Goal: Task Accomplishment & Management: Manage account settings

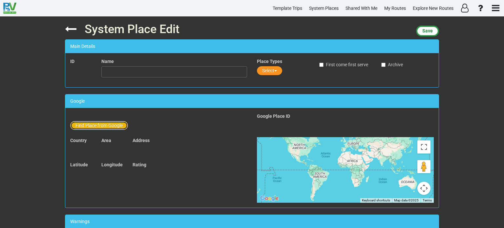
click at [101, 124] on button "Find Place from Google" at bounding box center [99, 125] width 58 height 9
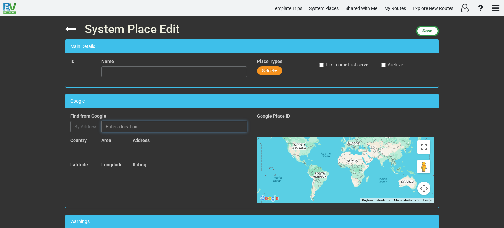
click at [120, 124] on input "text" at bounding box center [174, 126] width 146 height 11
paste input "La Moutarderie Fallot"
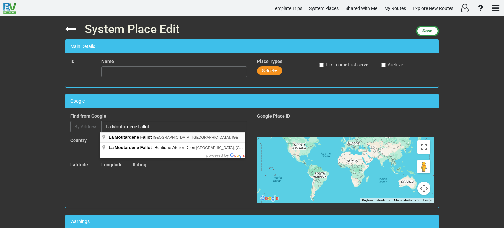
type input "La Moutarderie Fallot, [GEOGRAPHIC_DATA], [GEOGRAPHIC_DATA], [GEOGRAPHIC_DATA]"
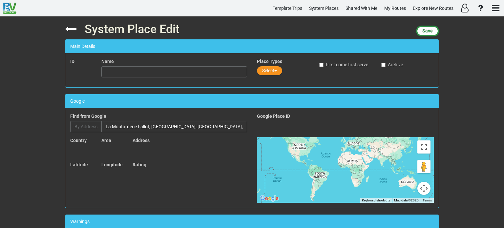
type input "La Moutarderie Fallot"
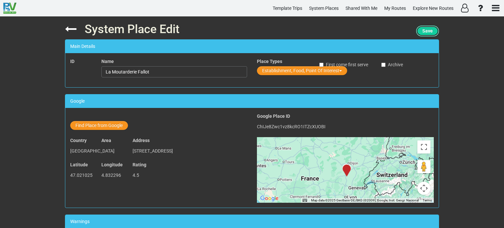
click at [423, 31] on span "Save" at bounding box center [428, 30] width 11 height 5
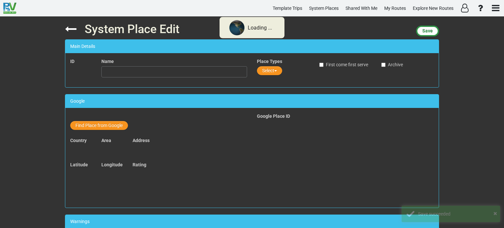
type input "La Moutarderie Fallot"
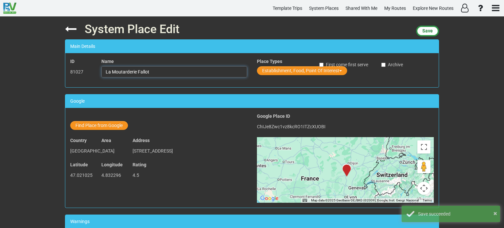
click at [154, 72] on input "La Moutarderie Fallot" at bounding box center [174, 71] width 146 height 11
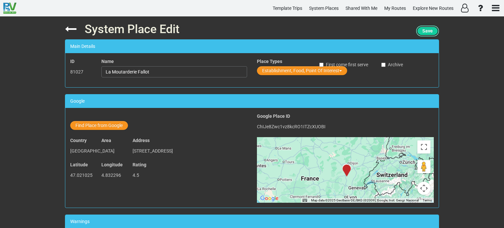
click at [429, 31] on span "Save" at bounding box center [428, 30] width 11 height 5
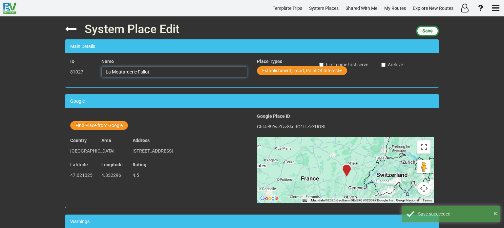
drag, startPoint x: 148, startPoint y: 73, endPoint x: 102, endPoint y: 76, distance: 46.1
click at [102, 76] on input "La Moutarderie Fallot" at bounding box center [174, 71] width 146 height 11
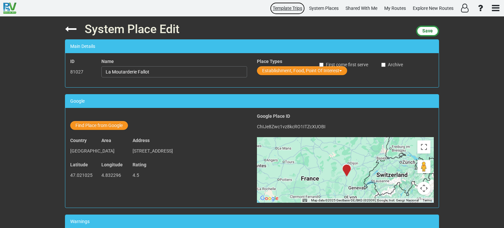
click at [290, 9] on span "Template Trips" at bounding box center [288, 8] width 30 height 5
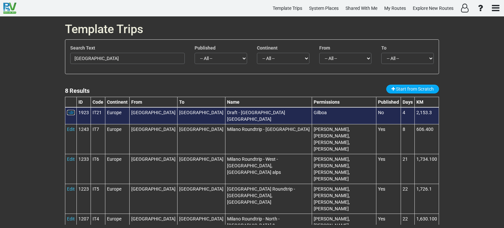
click at [70, 113] on link "Edit" at bounding box center [71, 112] width 8 height 5
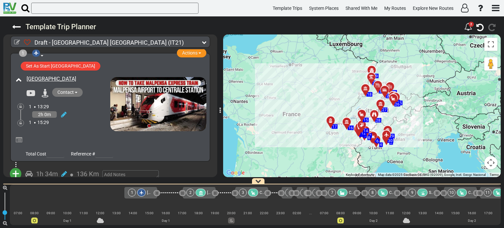
click at [331, 119] on icon at bounding box center [331, 120] width 7 height 5
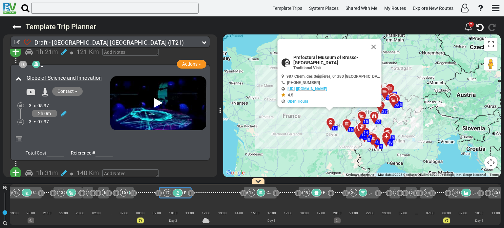
scroll to position [0, 525]
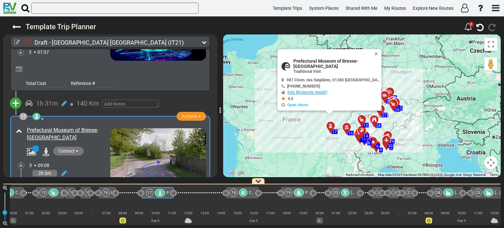
click at [16, 96] on span "+" at bounding box center [15, 103] width 7 height 15
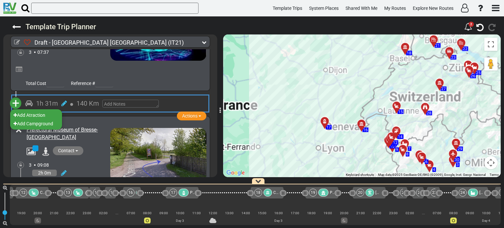
scroll to position [0, 500]
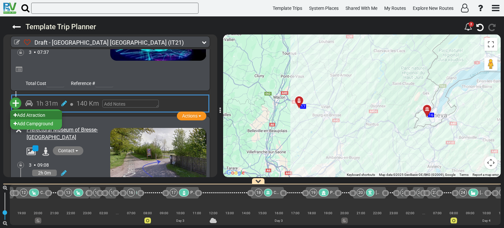
click at [40, 111] on li "Add Atraction" at bounding box center [36, 115] width 52 height 9
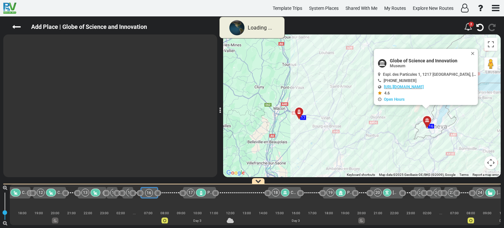
scroll to position [0, 482]
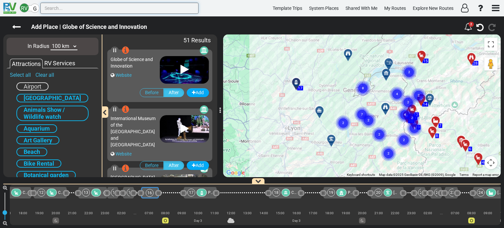
click at [67, 9] on input "text" at bounding box center [119, 8] width 158 height 11
paste input "La Moutarderie Fallot"
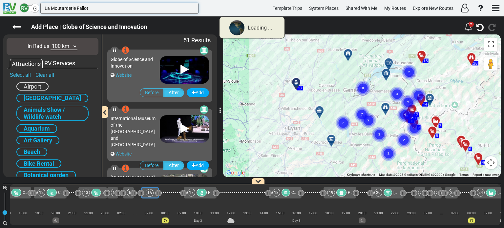
type input "La Moutarderie Fallot"
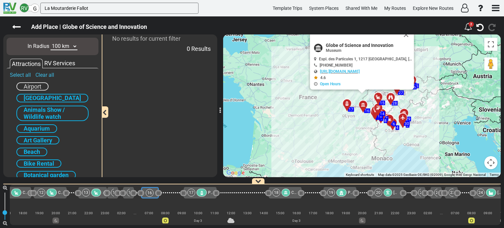
click at [76, 46] on select "10 km 50 km 100 km 250 km 500 km 1000 km" at bounding box center [64, 47] width 27 height 8
select select "number:250"
click at [51, 43] on select "10 km 50 km 100 km 250 km 500 km 1000 km" at bounding box center [64, 47] width 27 height 8
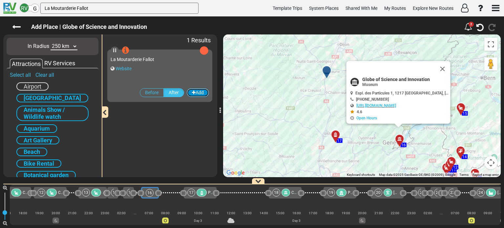
click at [202, 93] on button "Add" at bounding box center [198, 92] width 22 height 9
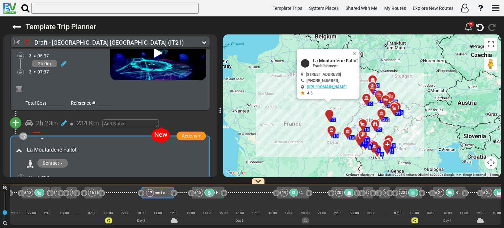
scroll to position [2049, 0]
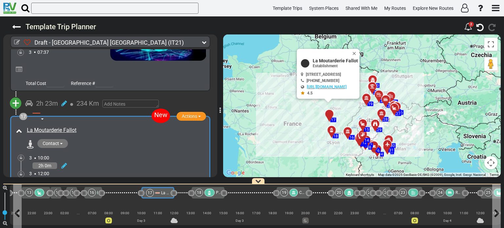
click at [161, 194] on span "La Moutarderie Fallot" at bounding box center [180, 193] width 38 height 5
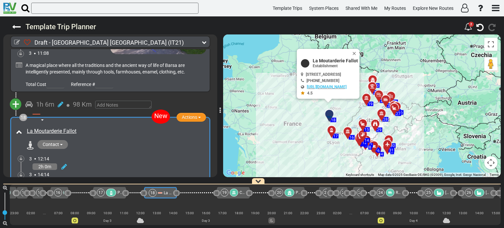
scroll to position [0, 576]
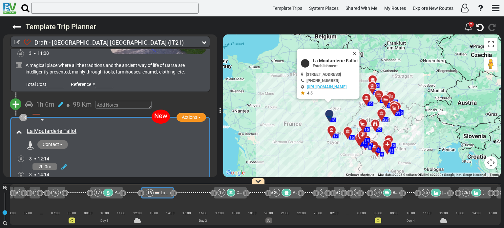
click at [360, 52] on button "Close" at bounding box center [356, 53] width 8 height 9
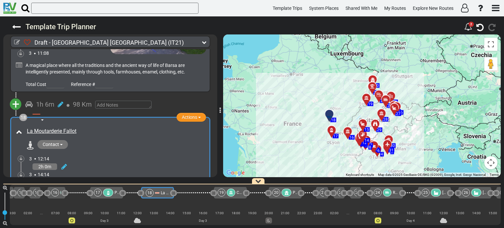
click at [160, 162] on div "2h 0m" at bounding box center [117, 167] width 177 height 10
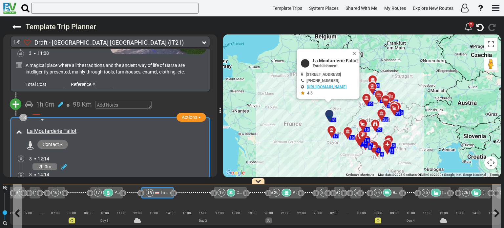
click at [161, 194] on span "La Moutarderie Fallot" at bounding box center [180, 193] width 38 height 5
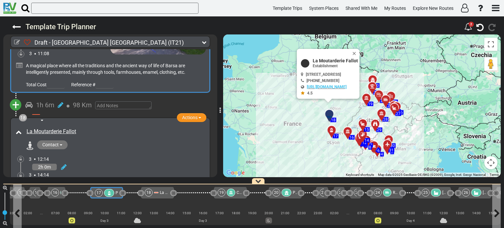
click at [110, 192] on icon at bounding box center [109, 193] width 6 height 5
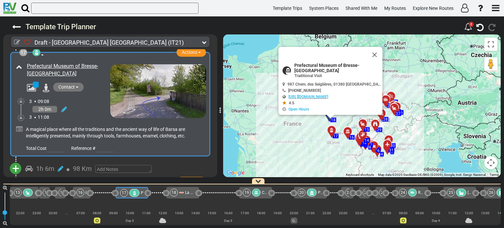
scroll to position [0, 0]
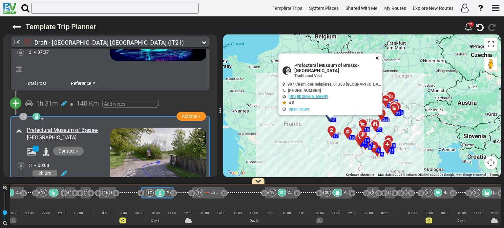
click at [380, 57] on button "Close" at bounding box center [379, 58] width 8 height 9
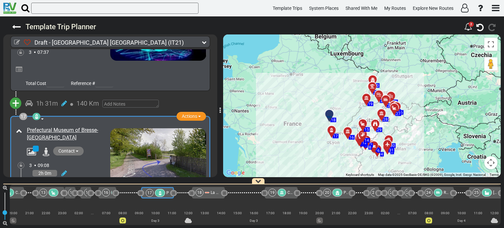
click at [218, 117] on div at bounding box center [219, 105] width 3 height 149
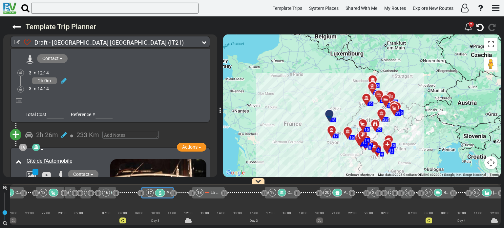
scroll to position [2282, 0]
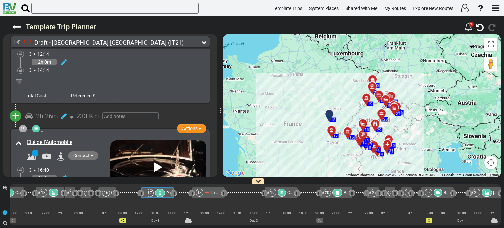
click at [347, 132] on div at bounding box center [350, 134] width 11 height 10
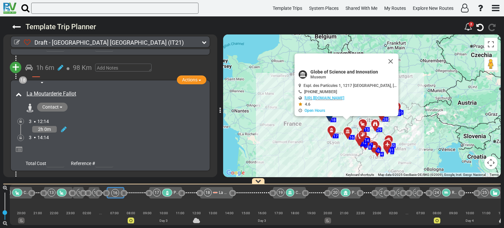
scroll to position [2094, 0]
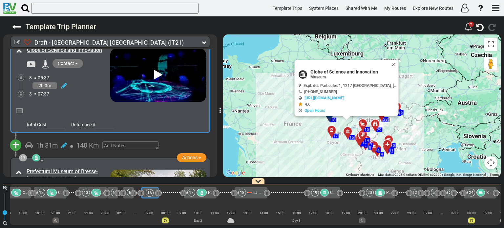
click at [16, 138] on span "+" at bounding box center [15, 145] width 7 height 15
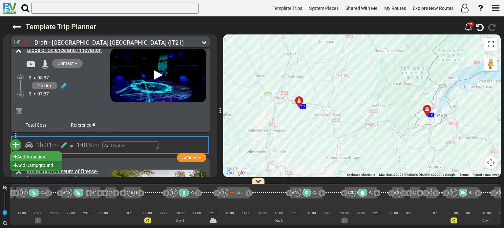
click at [37, 161] on li "Add Campground" at bounding box center [36, 165] width 52 height 9
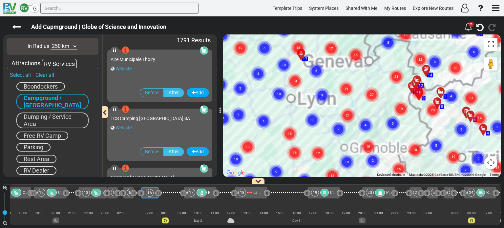
click at [362, 125] on div "To activate drag with keyboard, press Alt + Enter. Once in keyboard drag state,…" at bounding box center [362, 105] width 278 height 143
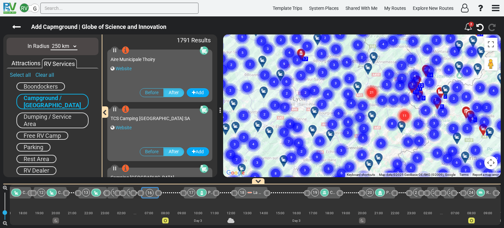
drag, startPoint x: 376, startPoint y: 115, endPoint x: 358, endPoint y: 141, distance: 31.3
click at [362, 106] on div "2 4 5 6 7 8 9 10 11 12 13 14 15 17 18 29 1 3 19 21 22 23 24 25 26 27 28 30 31 2…" at bounding box center [501, 106] width 278 height 0
click at [75, 46] on select "10 km 50 km 100 km 250 km 500 km 1000 km" at bounding box center [64, 47] width 27 height 8
select select "number:100"
click at [51, 43] on select "10 km 50 km 100 km 250 km 500 km 1000 km" at bounding box center [64, 47] width 27 height 8
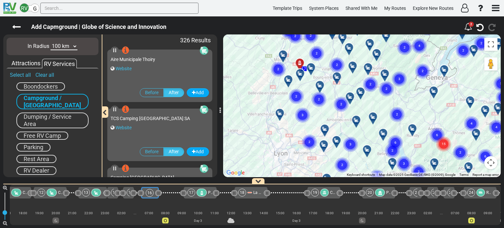
click at [433, 93] on div at bounding box center [436, 93] width 11 height 10
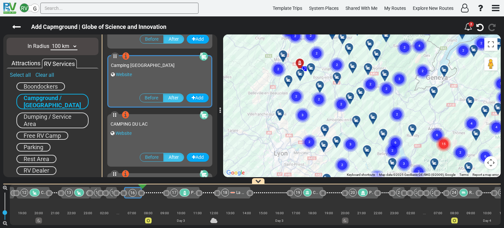
scroll to position [117, 0]
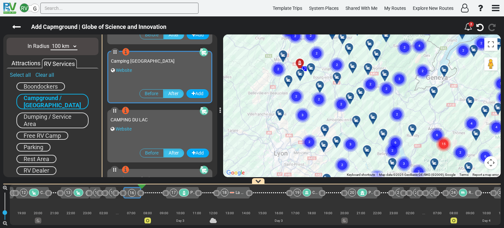
click at [424, 70] on text "2" at bounding box center [423, 71] width 2 height 4
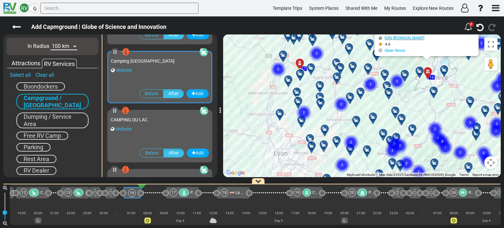
click at [419, 71] on div at bounding box center [422, 73] width 11 height 10
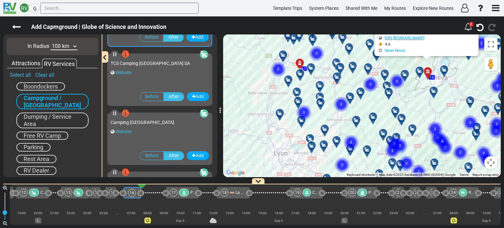
scroll to position [0, 0]
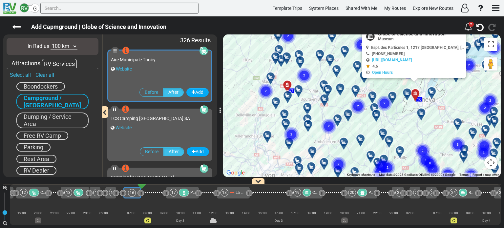
drag, startPoint x: 401, startPoint y: 65, endPoint x: 387, endPoint y: 91, distance: 29.2
click at [387, 91] on gmp-advanced-marker "2" at bounding box center [385, 95] width 16 height 17
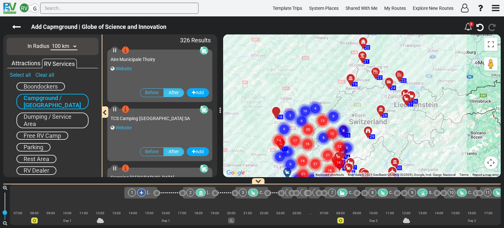
select select "number:100"
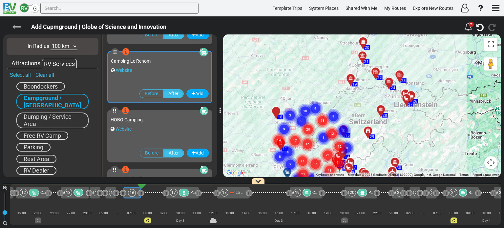
click at [15, 26] on icon at bounding box center [16, 27] width 9 height 9
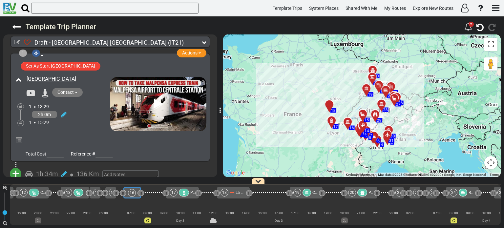
click at [206, 42] on icon at bounding box center [204, 42] width 5 height 5
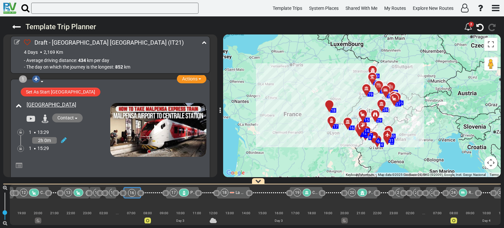
click at [206, 42] on icon at bounding box center [204, 42] width 5 height 5
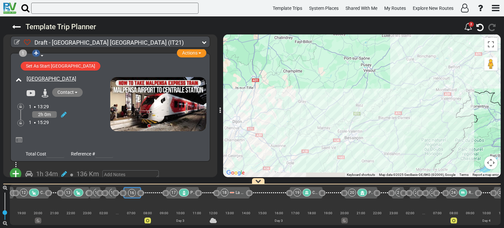
drag, startPoint x: 355, startPoint y: 123, endPoint x: 334, endPoint y: 88, distance: 41.7
click at [334, 88] on div "To activate drag with keyboard, press Alt + Enter. Once in keyboard drag state,…" at bounding box center [362, 105] width 278 height 143
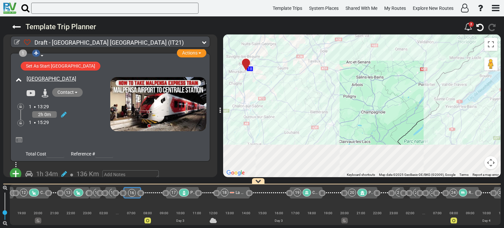
drag, startPoint x: 346, startPoint y: 145, endPoint x: 406, endPoint y: 63, distance: 102.1
click at [406, 63] on div "To activate drag with keyboard, press Alt + Enter. Once in keyboard drag state,…" at bounding box center [362, 105] width 278 height 143
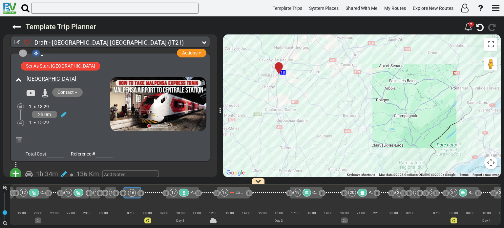
drag, startPoint x: 420, startPoint y: 94, endPoint x: 440, endPoint y: 107, distance: 23.7
click at [440, 107] on div "To activate drag with keyboard, press Alt + Enter. Once in keyboard drag state,…" at bounding box center [362, 105] width 278 height 143
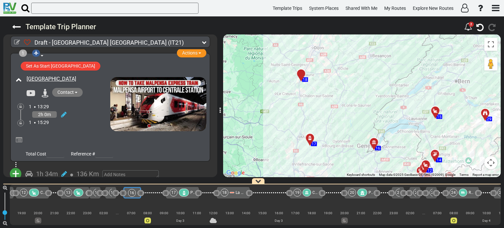
drag, startPoint x: 440, startPoint y: 107, endPoint x: 375, endPoint y: 94, distance: 65.9
click at [375, 94] on div "To activate drag with keyboard, press Alt + Enter. Once in keyboard drag state,…" at bounding box center [362, 105] width 278 height 143
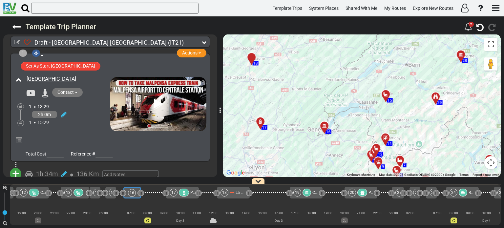
drag, startPoint x: 367, startPoint y: 105, endPoint x: 317, endPoint y: 90, distance: 53.3
click at [317, 90] on div "To activate drag with keyboard, press Alt + Enter. Once in keyboard drag state,…" at bounding box center [362, 105] width 278 height 143
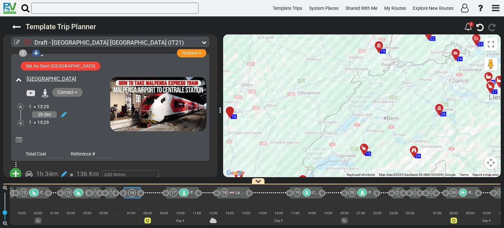
drag, startPoint x: 292, startPoint y: 99, endPoint x: 277, endPoint y: 157, distance: 59.9
click at [277, 157] on div "To activate drag with keyboard, press Alt + Enter. Once in keyboard drag state,…" at bounding box center [362, 105] width 278 height 143
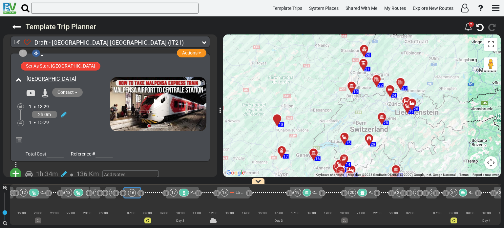
click at [325, 121] on div "To activate drag with keyboard, press Alt + Enter. Once in keyboard drag state,…" at bounding box center [362, 105] width 278 height 143
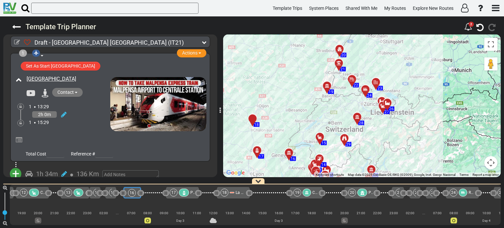
drag, startPoint x: 325, startPoint y: 121, endPoint x: 298, endPoint y: 120, distance: 27.0
click at [298, 120] on div "To activate drag with keyboard, press Alt + Enter. Once in keyboard drag state,…" at bounding box center [362, 105] width 278 height 143
click at [254, 118] on div at bounding box center [255, 121] width 11 height 10
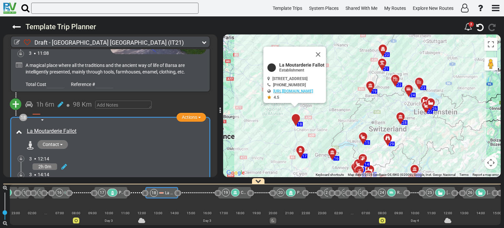
scroll to position [0, 576]
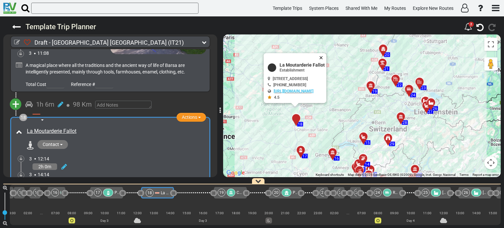
click at [327, 57] on button "Close" at bounding box center [323, 57] width 8 height 9
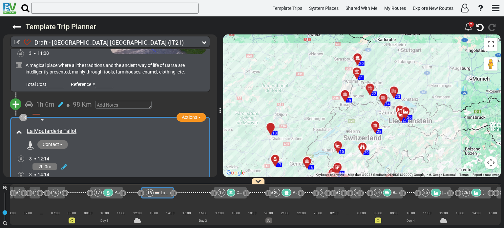
drag, startPoint x: 344, startPoint y: 119, endPoint x: 318, endPoint y: 127, distance: 28.0
click at [318, 127] on div "To activate drag with keyboard, press Alt + Enter. Once in keyboard drag state,…" at bounding box center [362, 105] width 278 height 143
click at [271, 129] on div at bounding box center [273, 130] width 11 height 10
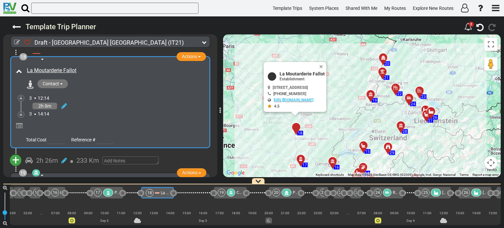
scroll to position [2256, 0]
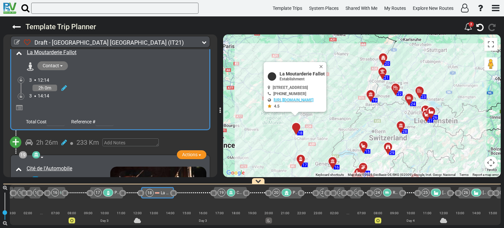
click at [15, 135] on span "+" at bounding box center [15, 142] width 7 height 15
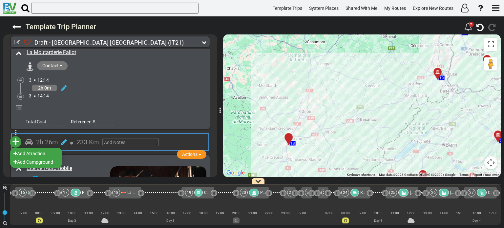
scroll to position [0, 608]
click at [37, 149] on li "Add Atraction" at bounding box center [36, 153] width 52 height 9
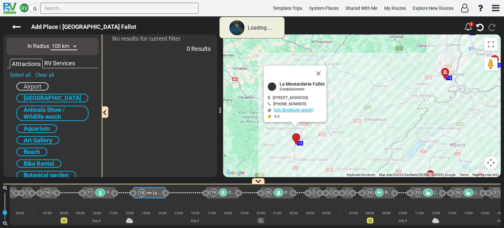
scroll to position [0, 576]
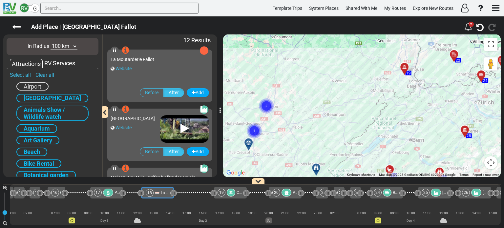
drag, startPoint x: 408, startPoint y: 96, endPoint x: 298, endPoint y: 131, distance: 115.7
click at [298, 131] on div "To activate drag with keyboard, press Alt + Enter. Once in keyboard drag state,…" at bounding box center [362, 105] width 278 height 143
click at [248, 142] on icon at bounding box center [249, 142] width 7 height 5
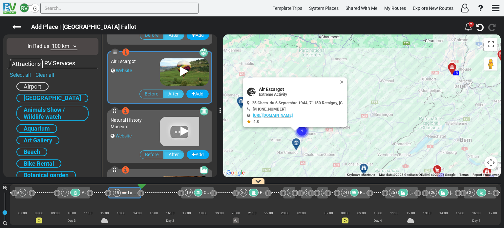
scroll to position [176, 0]
click at [341, 80] on button "Close" at bounding box center [343, 81] width 8 height 9
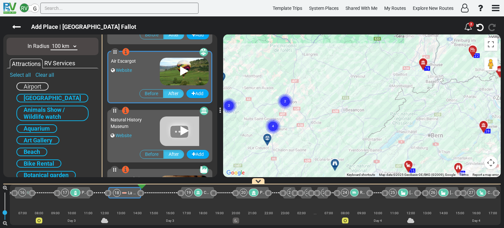
drag, startPoint x: 354, startPoint y: 102, endPoint x: 324, endPoint y: 98, distance: 29.9
click at [324, 98] on div "To activate drag with keyboard, press Alt + Enter. Once in keyboard drag state,…" at bounding box center [362, 105] width 278 height 143
click at [275, 126] on circle "Cluster of 4 markers" at bounding box center [273, 126] width 15 height 15
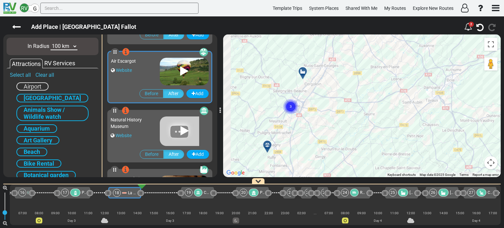
drag, startPoint x: 281, startPoint y: 141, endPoint x: 309, endPoint y: 107, distance: 43.8
click at [309, 107] on div "To activate drag with keyboard, press Alt + Enter. Once in keyboard drag state,…" at bounding box center [362, 105] width 278 height 143
click at [293, 108] on circle "Cluster of 3 markers" at bounding box center [290, 106] width 15 height 15
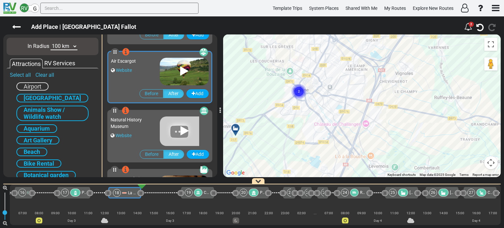
click at [235, 130] on div at bounding box center [237, 131] width 11 height 10
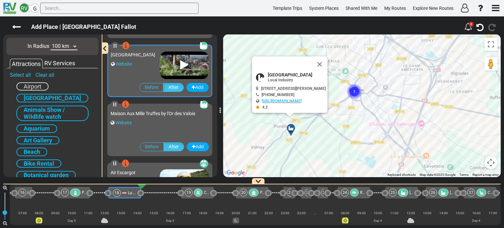
scroll to position [58, 0]
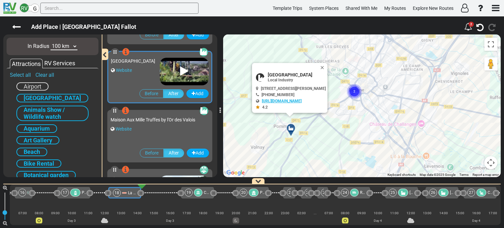
click at [279, 100] on link "https://chateaudepommard.com/" at bounding box center [282, 101] width 40 height 5
click at [328, 66] on button "Close" at bounding box center [324, 67] width 8 height 9
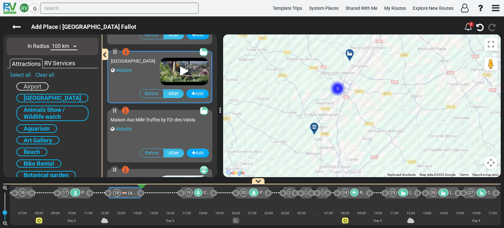
drag, startPoint x: 359, startPoint y: 148, endPoint x: 344, endPoint y: 99, distance: 51.1
click at [344, 99] on div "To activate drag with keyboard, press Alt + Enter. Once in keyboard drag state,…" at bounding box center [362, 105] width 278 height 143
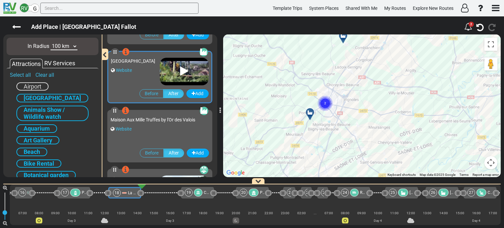
drag, startPoint x: 344, startPoint y: 106, endPoint x: 327, endPoint y: 127, distance: 27.3
click at [330, 149] on div "To activate drag with keyboard, press Alt + Enter. Once in keyboard drag state,…" at bounding box center [362, 105] width 278 height 143
click at [326, 100] on circle "Cluster of 2 markers" at bounding box center [325, 102] width 15 height 15
click at [324, 106] on circle "Cluster of 2 markers" at bounding box center [325, 102] width 15 height 15
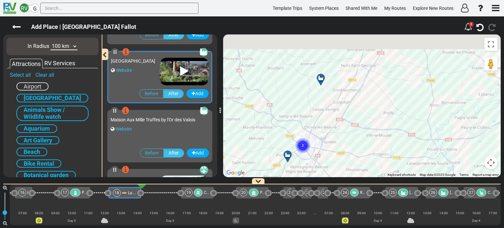
click at [350, 146] on div "To navigate, press the arrow keys. To activate drag with keyboard, press Alt + …" at bounding box center [362, 105] width 278 height 143
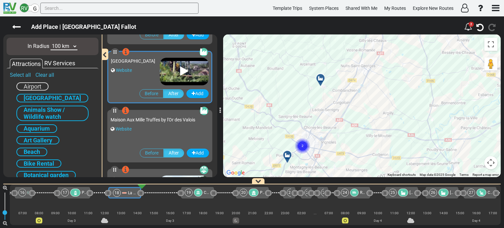
click at [322, 78] on div at bounding box center [322, 81] width 11 height 10
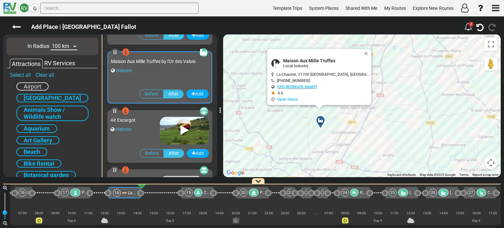
scroll to position [117, 0]
click at [312, 87] on link "https://www.maisonauxmilletruffes.fr/" at bounding box center [297, 87] width 40 height 5
click at [364, 52] on button "Close" at bounding box center [368, 53] width 8 height 9
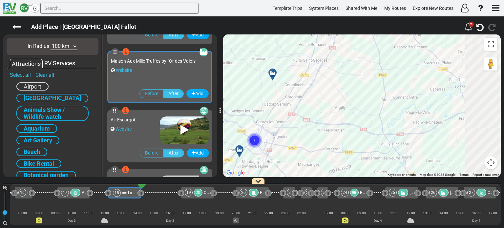
drag, startPoint x: 399, startPoint y: 123, endPoint x: 351, endPoint y: 75, distance: 68.5
click at [351, 75] on div "To activate drag with keyboard, press Alt + Enter. Once in keyboard drag state,…" at bounding box center [362, 105] width 278 height 143
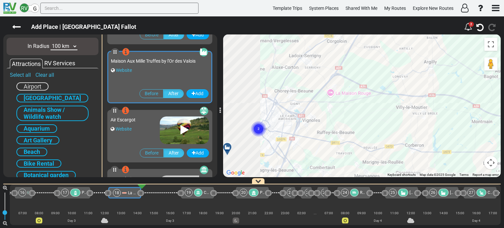
drag, startPoint x: 266, startPoint y: 146, endPoint x: 393, endPoint y: 102, distance: 133.6
click at [393, 102] on div "To activate drag with keyboard, press Alt + Enter. Once in keyboard drag state,…" at bounding box center [362, 105] width 278 height 143
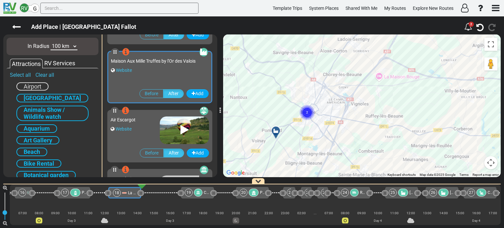
click at [309, 113] on circle "Cluster of 2 markers" at bounding box center [307, 112] width 15 height 15
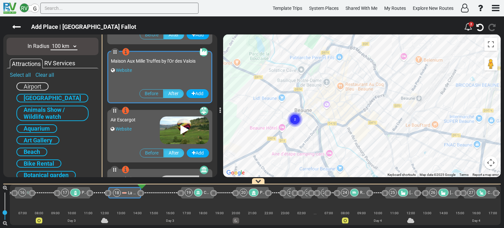
click at [296, 121] on circle "Cluster of 2 markers" at bounding box center [295, 119] width 15 height 15
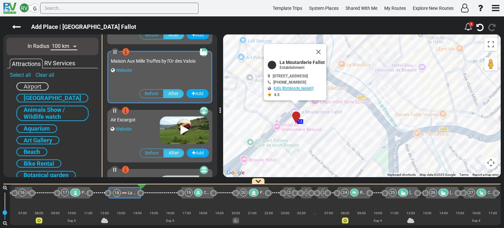
click at [296, 117] on div at bounding box center [298, 118] width 11 height 10
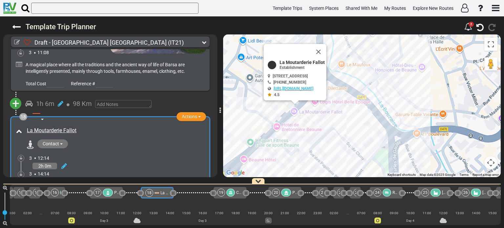
scroll to position [0, 576]
click at [327, 54] on button "Close" at bounding box center [323, 55] width 8 height 9
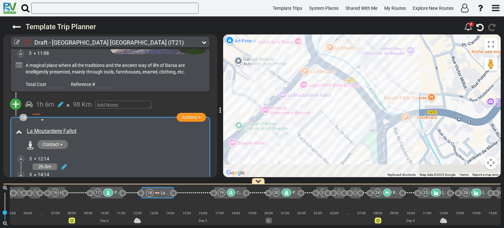
drag, startPoint x: 376, startPoint y: 106, endPoint x: 356, endPoint y: 66, distance: 44.9
click at [356, 66] on div "To navigate, press the arrow keys. To activate drag with keyboard, press Alt + …" at bounding box center [362, 105] width 278 height 143
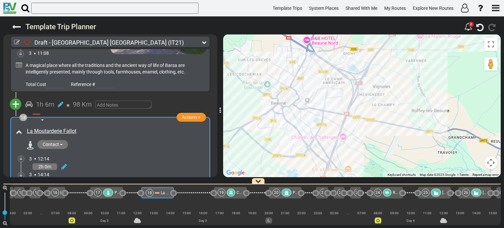
drag, startPoint x: 422, startPoint y: 65, endPoint x: 351, endPoint y: 102, distance: 79.9
click at [351, 102] on div "To navigate, press the arrow keys. To activate drag with keyboard, press Alt + …" at bounding box center [362, 105] width 278 height 143
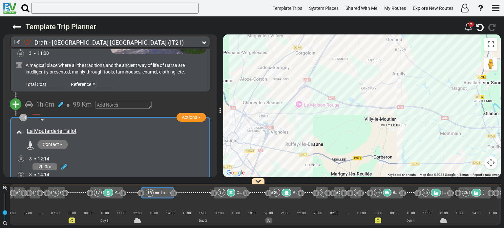
drag, startPoint x: 392, startPoint y: 94, endPoint x: 299, endPoint y: 134, distance: 101.0
click at [299, 134] on div "To navigate, press the arrow keys. To activate drag with keyboard, press Alt + …" at bounding box center [362, 105] width 278 height 143
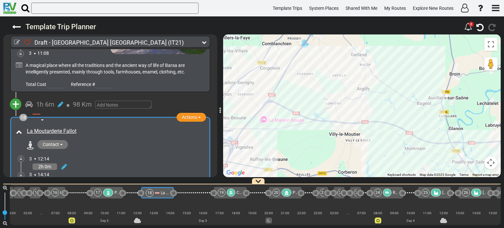
click at [359, 116] on div "To navigate, press the arrow keys. To activate drag with keyboard, press Alt + …" at bounding box center [362, 105] width 278 height 143
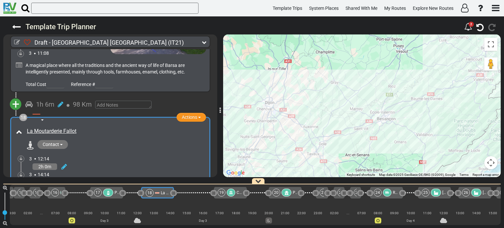
drag, startPoint x: 420, startPoint y: 115, endPoint x: 325, endPoint y: 152, distance: 102.0
click at [325, 152] on div "To navigate, press the arrow keys. To activate drag with keyboard, press Alt + …" at bounding box center [362, 105] width 278 height 143
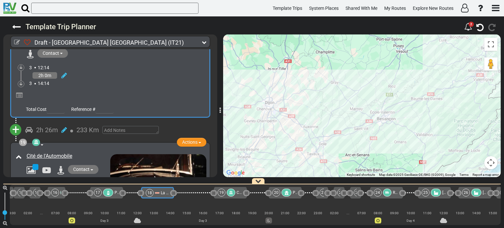
scroll to position [2269, 0]
click at [15, 121] on span "+" at bounding box center [15, 128] width 7 height 15
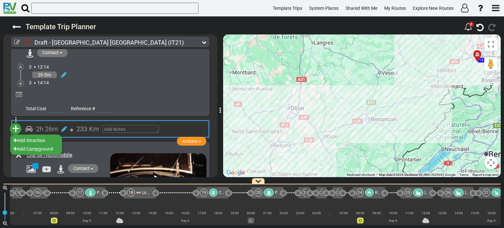
scroll to position [0, 608]
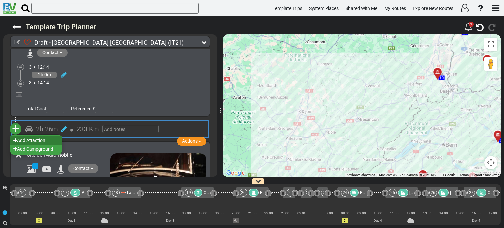
click at [33, 136] on li "Add Atraction" at bounding box center [36, 140] width 52 height 9
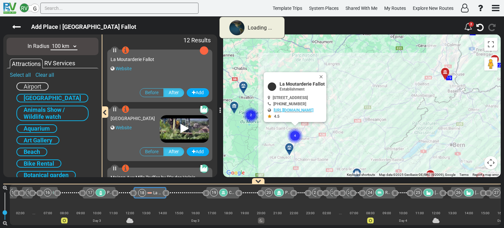
scroll to position [0, 576]
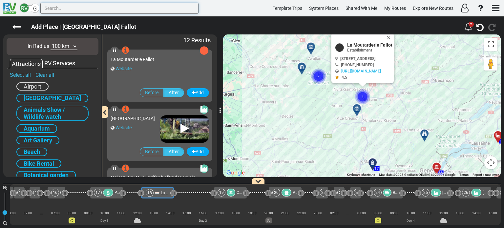
click at [82, 7] on input "text" at bounding box center [119, 8] width 158 height 11
paste input "Musée de L'Aventure Peugeot"
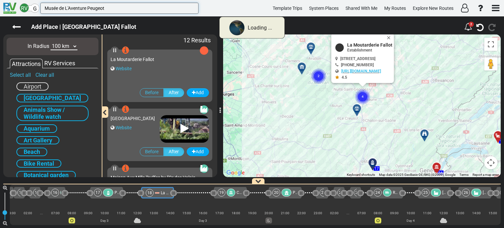
type input "Musée de L'Aventure Peugeot"
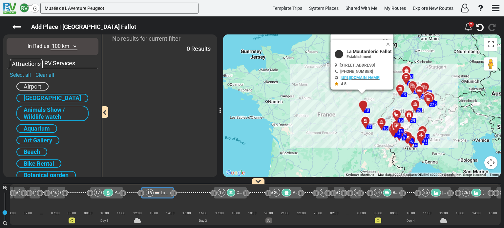
click at [75, 46] on select "10 km 50 km 100 km 250 km 500 km 1000 km" at bounding box center [64, 47] width 27 height 8
select select "number:250"
click at [51, 43] on select "10 km 50 km 100 km 250 km 500 km 1000 km" at bounding box center [64, 47] width 27 height 8
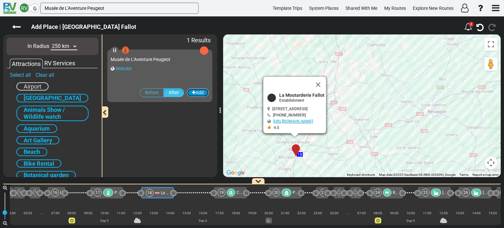
click at [196, 93] on button "Add" at bounding box center [198, 92] width 22 height 9
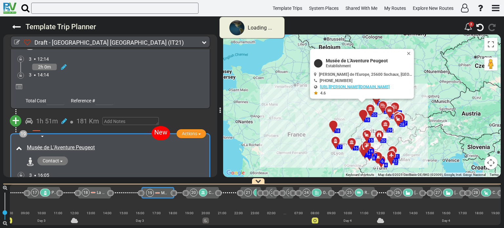
scroll to position [2292, 0]
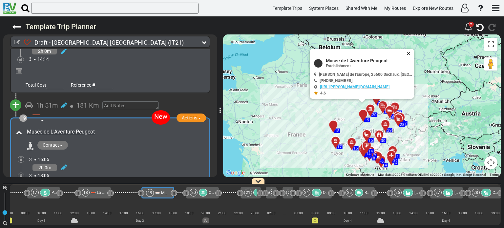
click at [406, 52] on button "Close" at bounding box center [410, 53] width 8 height 9
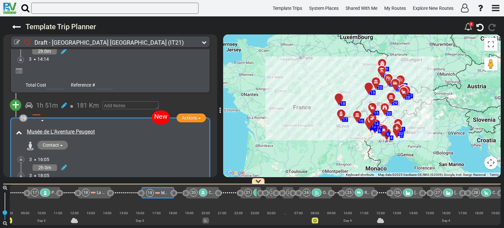
drag, startPoint x: 386, startPoint y: 91, endPoint x: 391, endPoint y: 63, distance: 28.4
click at [391, 63] on div "To navigate, press the arrow keys. To activate drag with keyboard, press Alt + …" at bounding box center [362, 105] width 278 height 143
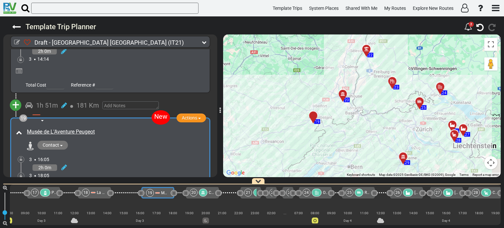
drag, startPoint x: 337, startPoint y: 108, endPoint x: 372, endPoint y: 55, distance: 63.8
click at [372, 55] on div "To navigate, press the arrow keys. To activate drag with keyboard, press Alt + …" at bounding box center [362, 105] width 278 height 143
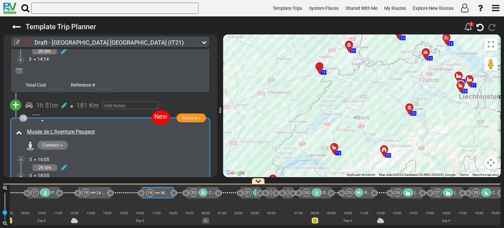
drag, startPoint x: 372, startPoint y: 119, endPoint x: 374, endPoint y: 75, distance: 44.7
click at [374, 75] on div "To navigate, press the arrow keys. To activate drag with keyboard, press Alt + …" at bounding box center [362, 105] width 278 height 143
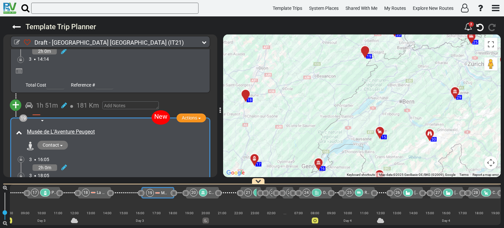
drag, startPoint x: 298, startPoint y: 113, endPoint x: 346, endPoint y: 106, distance: 48.8
click at [346, 106] on div "To navigate, press the arrow keys. To activate drag with keyboard, press Alt + …" at bounding box center [362, 105] width 278 height 143
click at [17, 98] on span "+" at bounding box center [15, 105] width 7 height 15
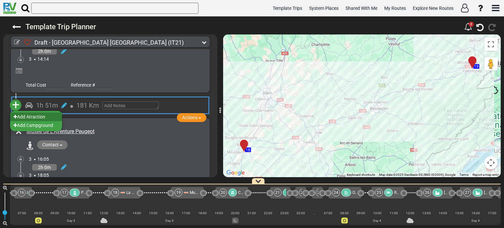
scroll to position [0, 608]
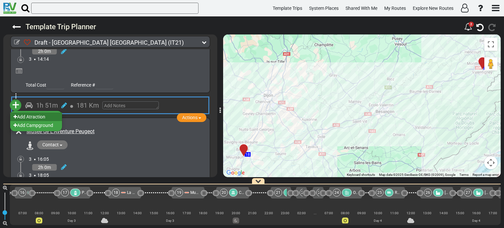
click at [39, 113] on li "Add Atraction" at bounding box center [36, 117] width 52 height 9
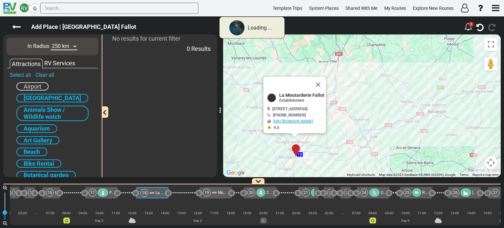
scroll to position [0, 576]
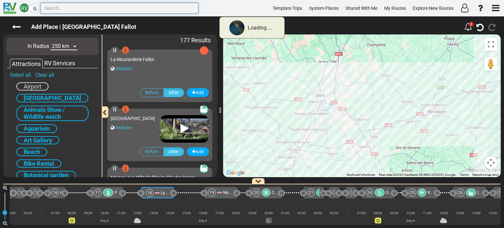
click at [102, 8] on input "text" at bounding box center [119, 8] width 158 height 11
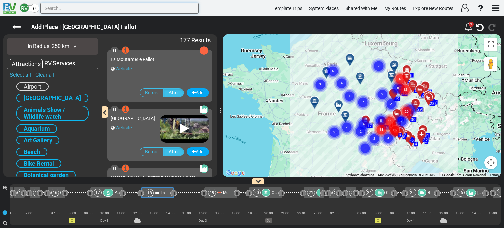
paste input "Musée des Maisons Comtoises"
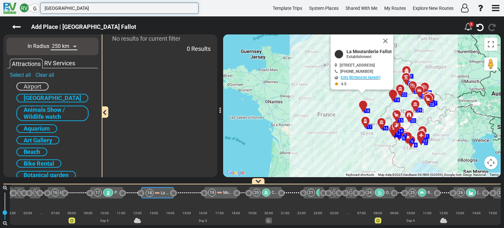
click at [113, 9] on input "Musée des Maisons Comtoises" at bounding box center [119, 8] width 158 height 11
type input "M"
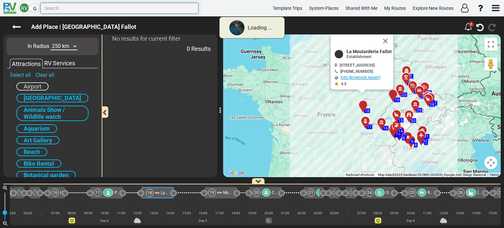
paste input "Musée des Maisons Comtoises"
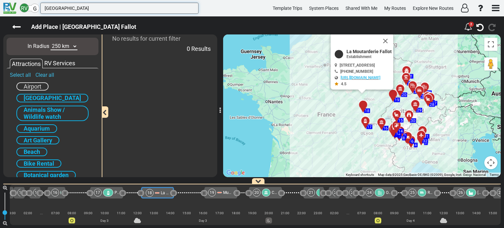
click at [114, 9] on input "Musée des Maisons Comtoises" at bounding box center [119, 8] width 158 height 11
type input "M"
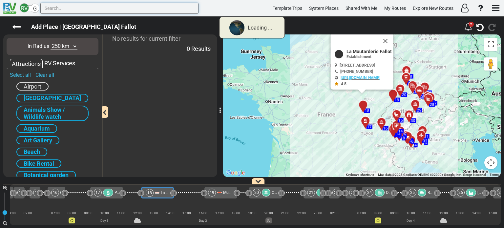
paste input "Musée des Maisons Comtoises"
type input "Musée des Maisons Comtoises"
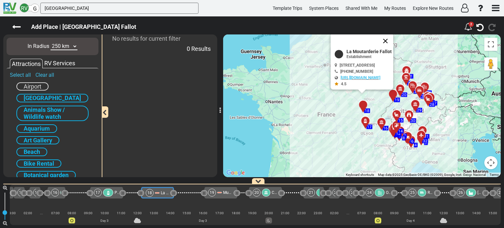
click at [394, 38] on button "Close" at bounding box center [386, 41] width 16 height 16
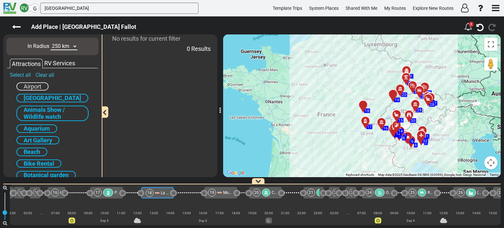
click at [365, 103] on div at bounding box center [365, 107] width 11 height 10
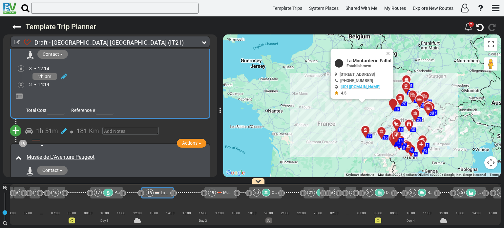
scroll to position [2269, 0]
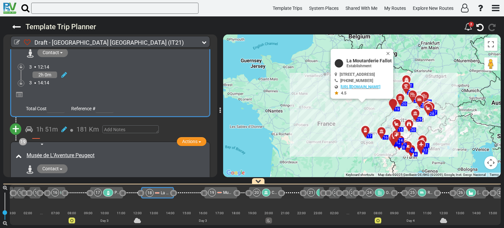
click at [16, 121] on span "+" at bounding box center [15, 128] width 7 height 15
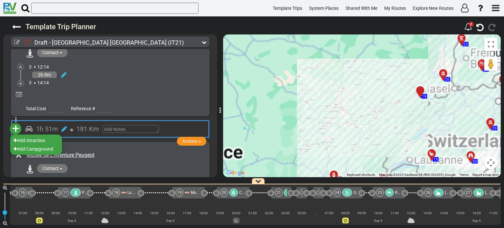
scroll to position [0, 608]
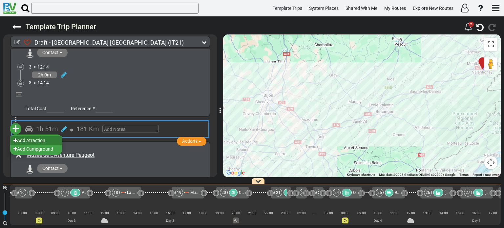
click at [41, 136] on li "Add Atraction" at bounding box center [36, 140] width 52 height 9
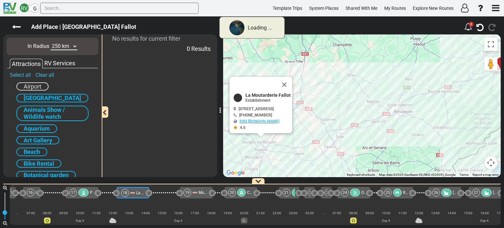
scroll to position [0, 588]
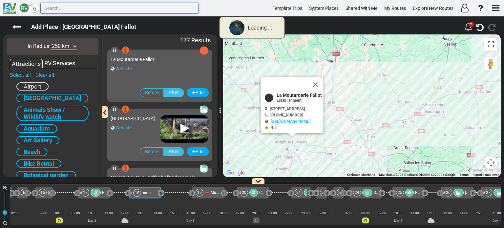
click at [53, 8] on input "text" at bounding box center [119, 8] width 158 height 11
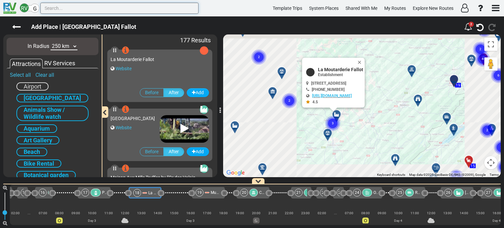
scroll to position [0, 576]
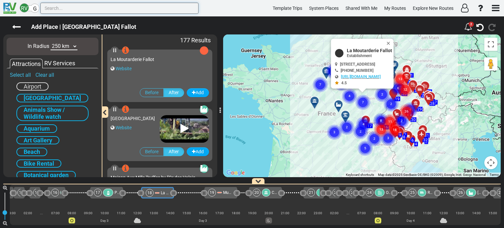
paste input "Musée des Maisons Comtoises"
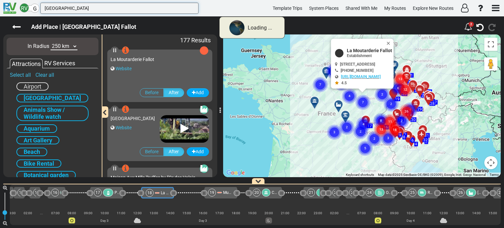
type input "Musée des Maisons Comtoises"
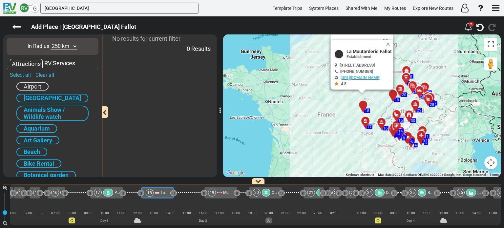
click at [74, 47] on select "10 km 50 km 100 km 250 km 500 km 1000 km" at bounding box center [64, 47] width 27 height 8
click at [51, 43] on select "10 km 50 km 100 km 250 km 500 km 1000 km" at bounding box center [64, 47] width 27 height 8
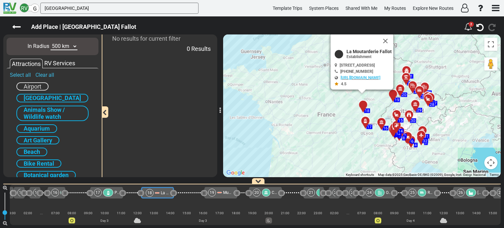
click at [75, 46] on select "10 km 50 km 100 km 250 km 500 km 1000 km" at bounding box center [64, 47] width 27 height 8
select select "number:250"
click at [51, 43] on select "10 km 50 km 100 km 250 km 500 km 1000 km" at bounding box center [64, 47] width 27 height 8
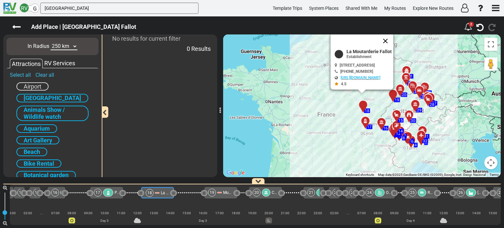
click at [394, 40] on button "Close" at bounding box center [386, 41] width 16 height 16
click at [15, 26] on icon at bounding box center [16, 27] width 9 height 9
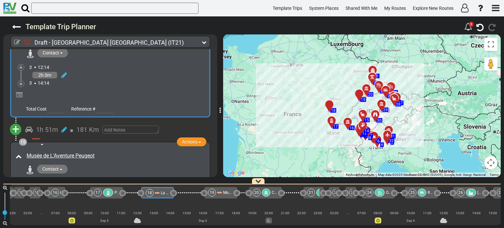
click at [17, 122] on span "+" at bounding box center [15, 129] width 7 height 15
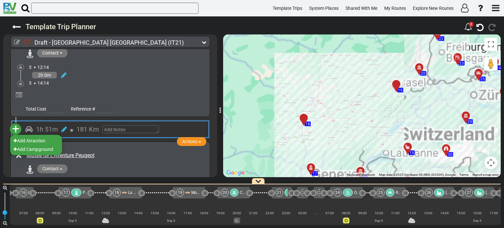
scroll to position [0, 608]
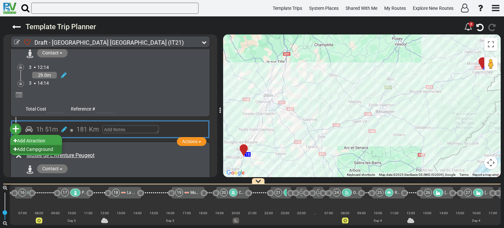
click at [45, 145] on li "Add Campground" at bounding box center [36, 149] width 52 height 9
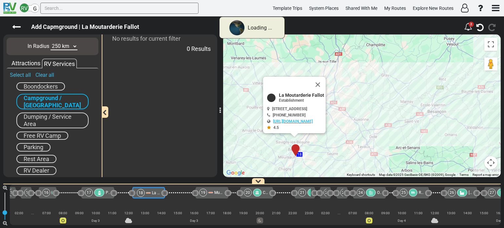
scroll to position [0, 576]
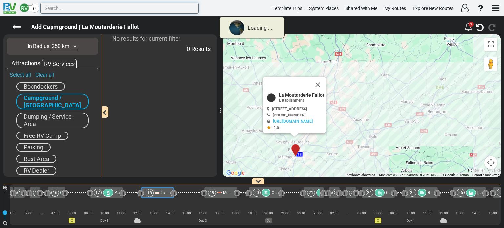
click at [68, 10] on input "text" at bounding box center [119, 8] width 158 height 11
click at [62, 8] on input "text" at bounding box center [119, 8] width 158 height 11
paste input "Musée des Maisons Comtoises"
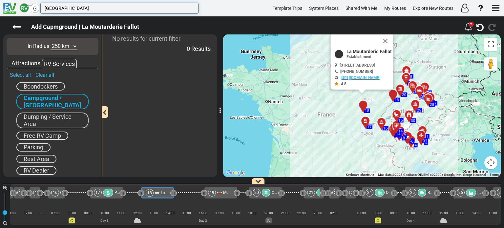
click at [113, 9] on input "Musée des Maisons Comtoises" at bounding box center [119, 8] width 158 height 11
type input "M"
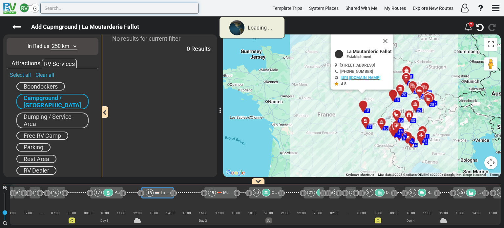
paste input "Musée des Maisons Comtoises"
type input "Musée des Maisons Comtoises"
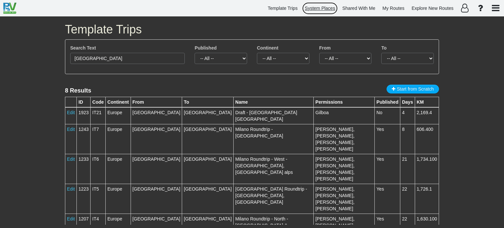
click at [323, 8] on span "System Places" at bounding box center [320, 8] width 31 height 5
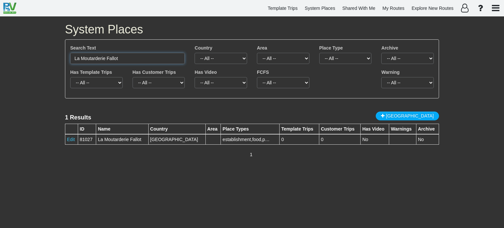
click at [121, 57] on input "La Moutarderie Fallot" at bounding box center [127, 58] width 115 height 11
type input "L"
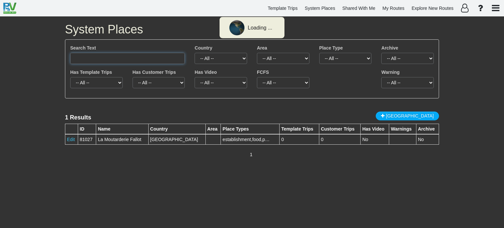
paste input "Musée de L'Aventure Peugeot"
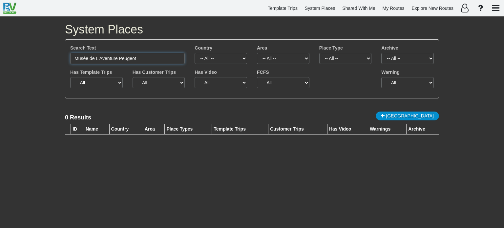
type input "Musée de L'Aventure Peugeot"
click at [423, 115] on span "New Place" at bounding box center [410, 115] width 48 height 5
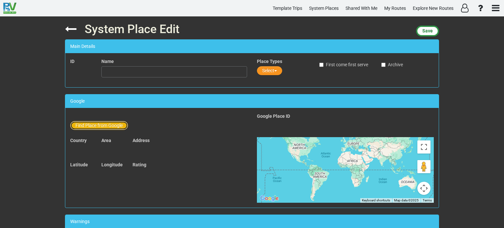
click at [111, 126] on button "Find Place from Google" at bounding box center [99, 125] width 58 height 9
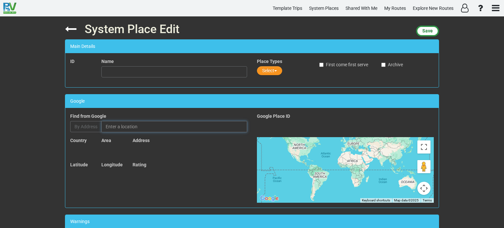
click at [127, 126] on input "text" at bounding box center [174, 126] width 146 height 11
paste input "Musée de L'Aventure Peugeot"
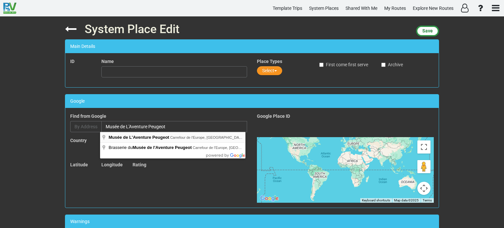
type input "Musée de L'Aventure Peugeot, Carrefour de l'Europe, Sochaux, France"
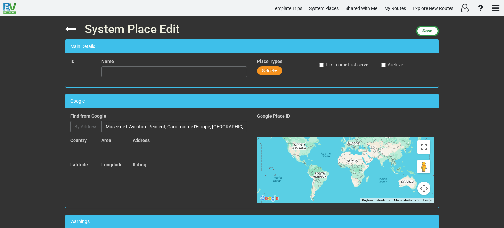
type input "Musée de L'Aventure Peugeot"
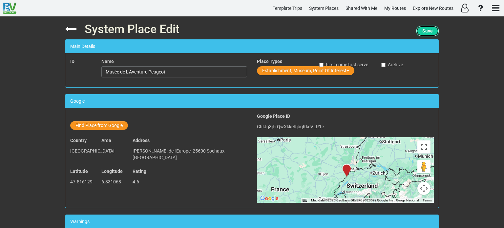
click at [429, 31] on span "Save" at bounding box center [428, 30] width 11 height 5
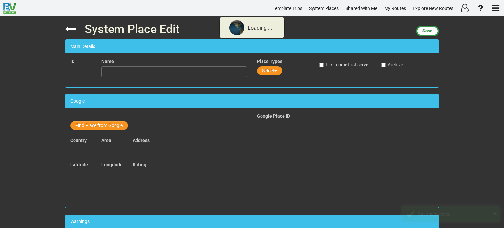
type input "Musée de L'Aventure Peugeot"
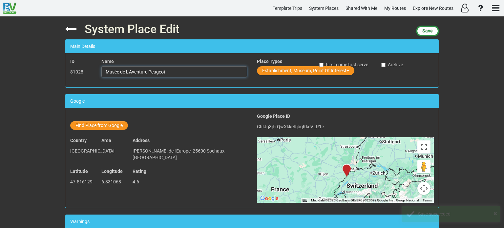
drag, startPoint x: 169, startPoint y: 70, endPoint x: 104, endPoint y: 72, distance: 64.4
click at [104, 72] on input "Musée de L'Aventure Peugeot" at bounding box center [174, 71] width 146 height 11
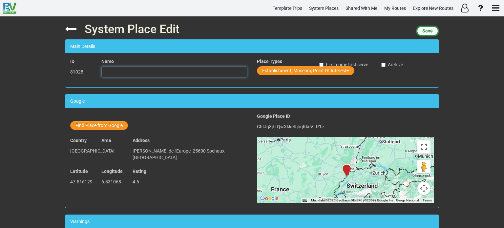
paste input "Musée des Maisons Comtoises"
type input "Musée des Maisons Comtoises"
click at [117, 125] on button "Find Place from Google" at bounding box center [99, 125] width 58 height 9
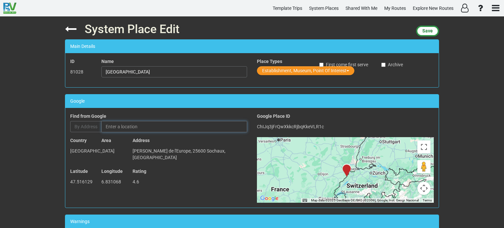
click at [124, 126] on input "text" at bounding box center [174, 126] width 146 height 11
paste input "Musée des Maisons Comtoises"
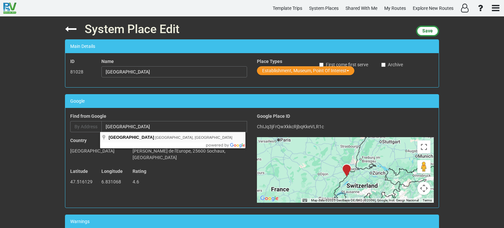
type input "Musée des Maisons Comtoises, Rue du Musée, Nancray, France"
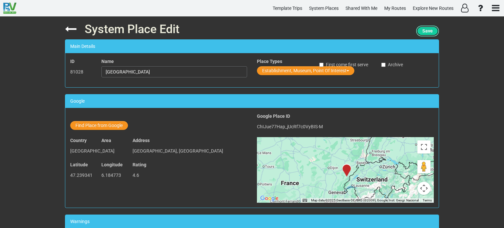
click at [426, 32] on span "Save" at bounding box center [428, 30] width 11 height 5
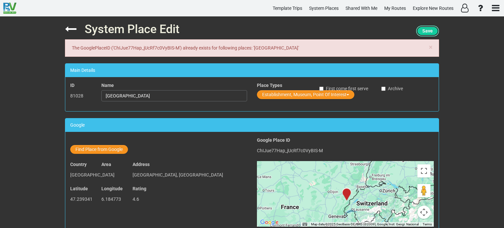
click at [427, 31] on span "Save" at bounding box center [428, 30] width 11 height 5
drag, startPoint x: 172, startPoint y: 96, endPoint x: 104, endPoint y: 96, distance: 67.6
click at [104, 96] on input "Musée des Maisons Comtoises" at bounding box center [174, 95] width 146 height 11
click at [281, 52] on div "× The GooglePlaceID ('ChIJue77Hap_jUcRf7c0VyBIS-M') already exists for followin…" at bounding box center [252, 47] width 374 height 17
drag, startPoint x: 255, startPoint y: 48, endPoint x: 318, endPoint y: 49, distance: 63.7
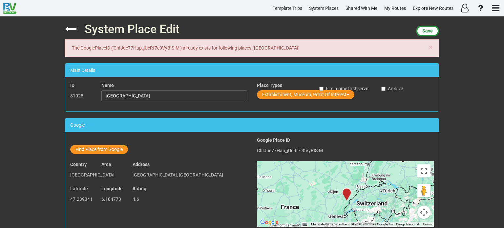
click at [318, 49] on div "× The GooglePlaceID ('ChIJue77Hap_jUcRf7c0VyBIS-M') already exists for followin…" at bounding box center [252, 47] width 374 height 17
copy div "Musée des Maisons Comtoises"
click at [424, 32] on span "Save" at bounding box center [428, 30] width 11 height 5
click at [71, 28] on icon at bounding box center [70, 28] width 11 height 11
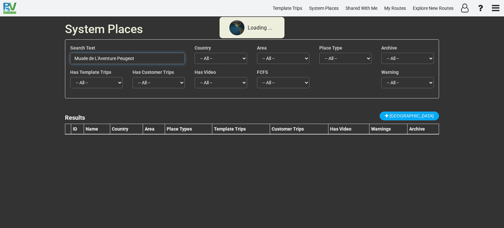
click at [135, 57] on input "Musée de L'Aventure Peugeot" at bounding box center [127, 58] width 115 height 11
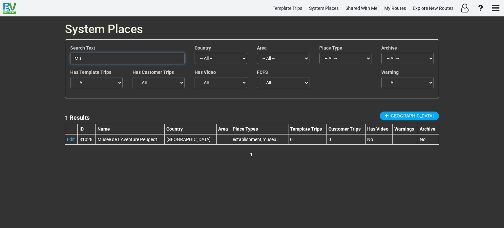
type input "M"
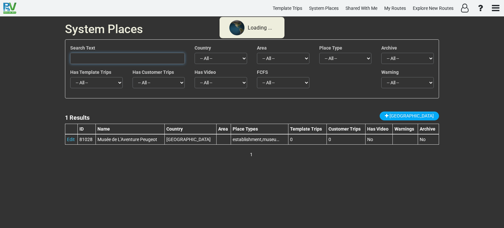
paste input "Musée des Maisons Comtoises"
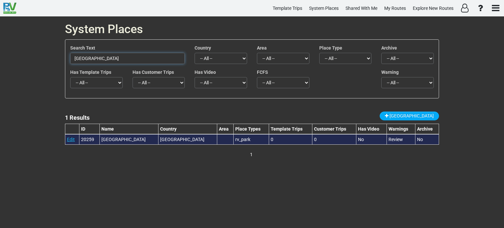
type input "Musée des Maisons Comtoises"
click at [72, 139] on link "Edit" at bounding box center [71, 139] width 8 height 5
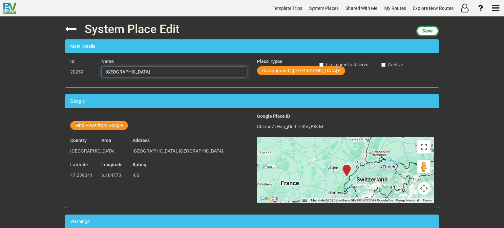
drag, startPoint x: 173, startPoint y: 72, endPoint x: 105, endPoint y: 72, distance: 68.3
click at [105, 72] on input "Musée des Maisons Comtoises" at bounding box center [174, 71] width 146 height 11
click at [206, 127] on div "Find Place from Google" at bounding box center [158, 122] width 177 height 19
click at [427, 30] on span "Save" at bounding box center [428, 30] width 11 height 5
click at [338, 71] on span "button" at bounding box center [339, 70] width 3 height 1
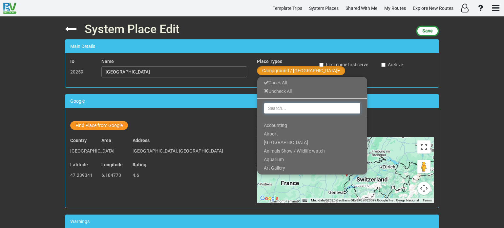
click at [280, 108] on input "text" at bounding box center [312, 108] width 97 height 11
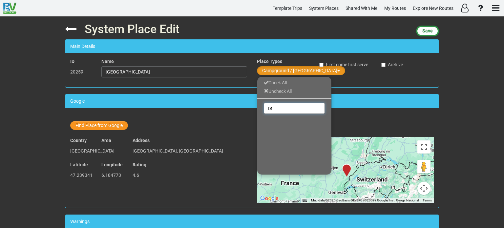
type input "צ"
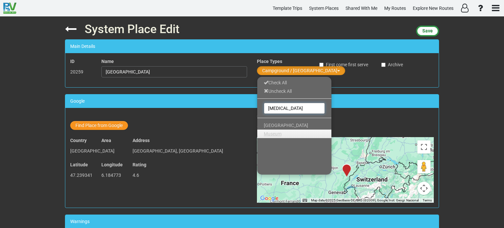
type input "muse"
click at [275, 135] on span "Museum" at bounding box center [273, 133] width 18 height 5
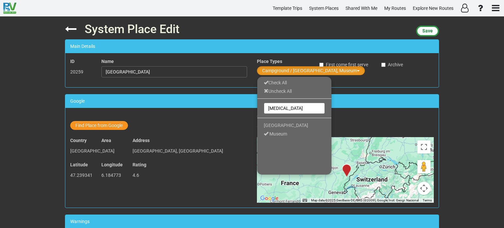
click at [343, 80] on div "ID 20259 Name Musée des Maisons Comtoises Place Types Campground / Rv Park, Mus…" at bounding box center [252, 70] width 374 height 24
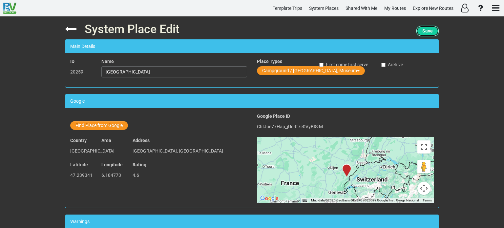
click at [424, 31] on span "Save" at bounding box center [428, 30] width 11 height 5
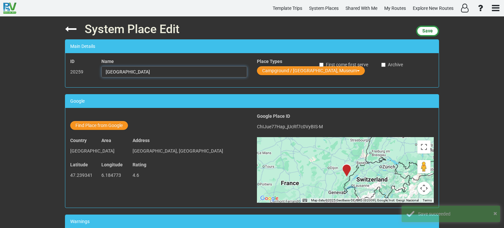
drag, startPoint x: 170, startPoint y: 73, endPoint x: 104, endPoint y: 75, distance: 66.0
click at [104, 75] on input "Musée des Maisons Comtoises" at bounding box center [174, 71] width 146 height 11
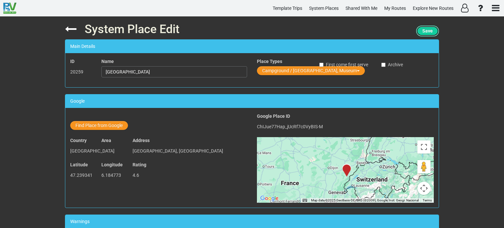
click at [424, 32] on span "Save" at bounding box center [428, 30] width 11 height 5
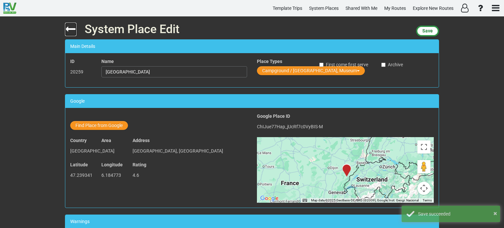
click at [69, 30] on icon at bounding box center [70, 28] width 11 height 11
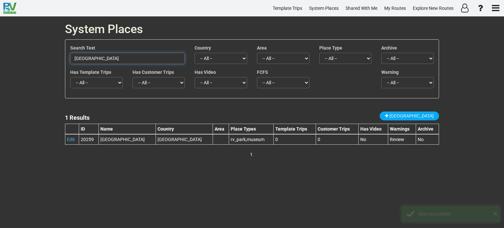
click at [149, 58] on input "Musée des Maisons Comtoises" at bounding box center [127, 58] width 115 height 11
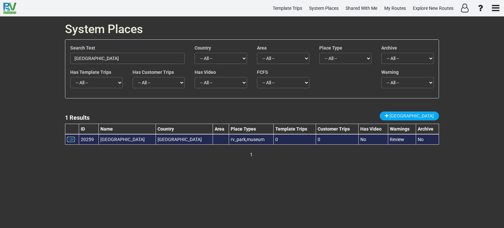
click at [71, 139] on link "Edit" at bounding box center [71, 139] width 8 height 5
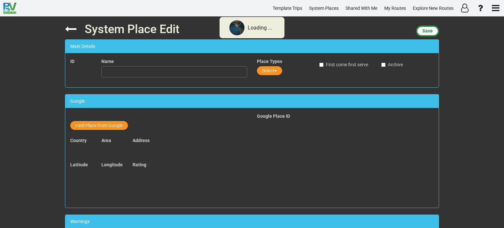
type input "Musée des Maisons Comtoises"
checkbox input "true"
type input "+33381552977"
type input "musee@maisons-comtoises.org"
type input "http://www.maisons-comtoises.org/"
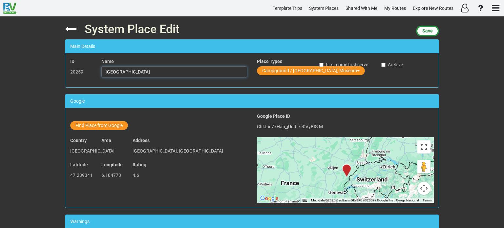
click at [185, 72] on input "Musée des Maisons Comtoises" at bounding box center [174, 71] width 146 height 11
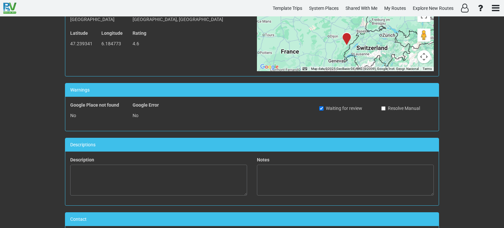
scroll to position [132, 0]
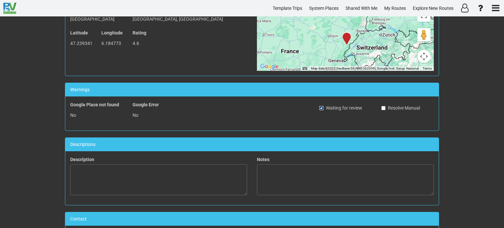
click at [320, 107] on input "Waiting for review" at bounding box center [321, 108] width 4 height 4
checkbox input "false"
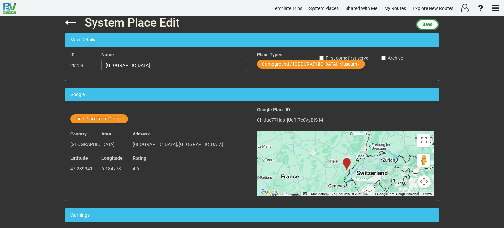
scroll to position [0, 0]
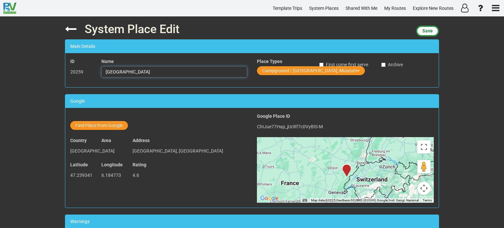
drag, startPoint x: 172, startPoint y: 72, endPoint x: 104, endPoint y: 75, distance: 68.3
click at [104, 75] on input "Musée des Maisons Comtoises" at bounding box center [174, 71] width 146 height 11
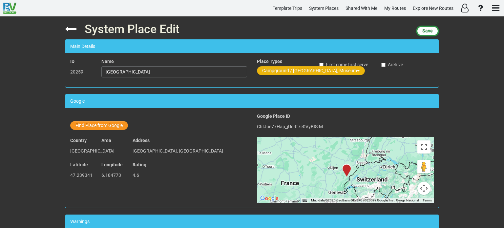
click at [357, 71] on span "button" at bounding box center [358, 70] width 3 height 1
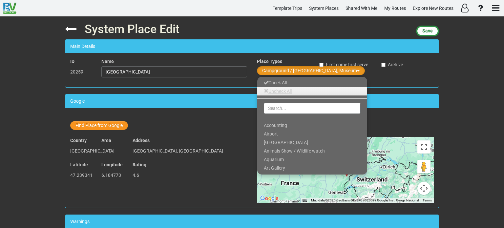
click at [283, 90] on link "Uncheck All" at bounding box center [312, 91] width 110 height 9
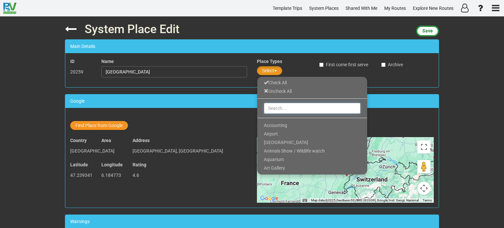
click at [272, 109] on input "text" at bounding box center [312, 108] width 97 height 11
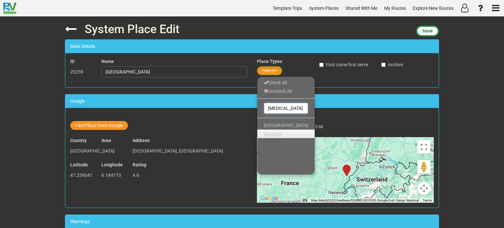
type input "muse"
click at [276, 135] on span "Museum" at bounding box center [273, 133] width 18 height 5
click at [399, 79] on div "ID 20259 Name Musée des Maisons Comtoises Place Types Museum Check All Uncheck …" at bounding box center [252, 70] width 374 height 24
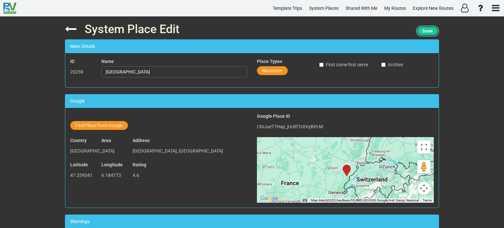
click at [428, 32] on span "Save" at bounding box center [428, 30] width 11 height 5
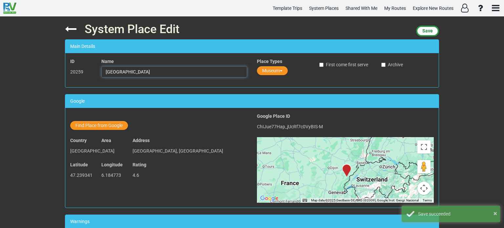
drag, startPoint x: 171, startPoint y: 72, endPoint x: 101, endPoint y: 71, distance: 69.9
click at [101, 71] on input "Musée des Maisons Comtoises" at bounding box center [174, 71] width 146 height 11
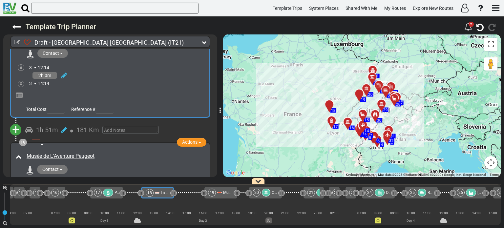
click at [17, 122] on span "+" at bounding box center [15, 129] width 7 height 15
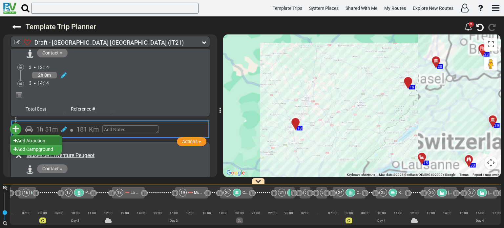
scroll to position [0, 608]
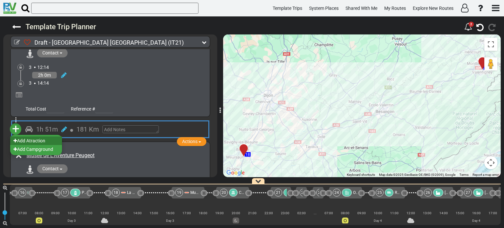
click at [40, 137] on li "Add Atraction" at bounding box center [36, 141] width 52 height 9
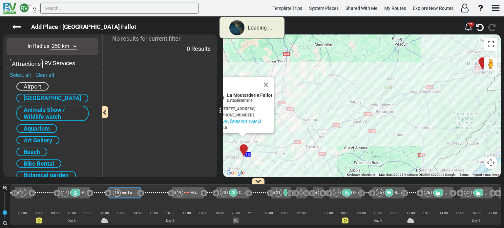
scroll to position [0, 600]
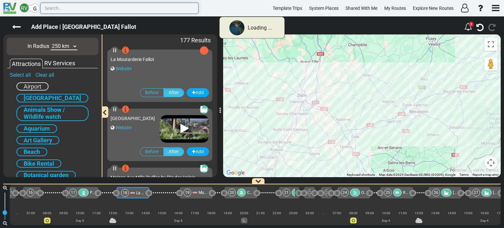
click at [55, 7] on input "text" at bounding box center [119, 8] width 158 height 11
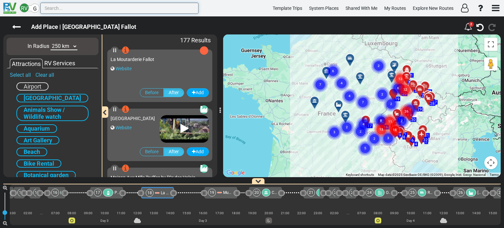
paste input "Musée des Maisons Comtoises"
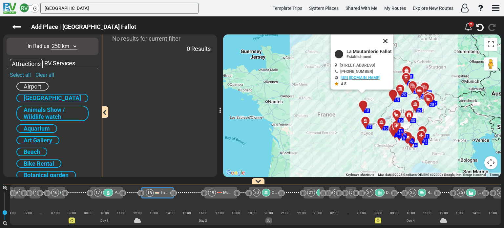
click at [394, 39] on button "Close" at bounding box center [386, 41] width 16 height 16
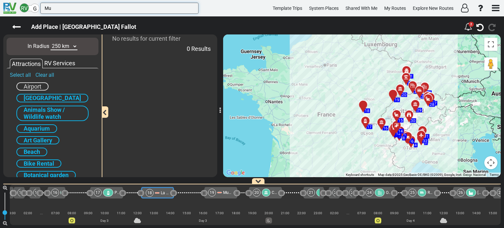
type input "M"
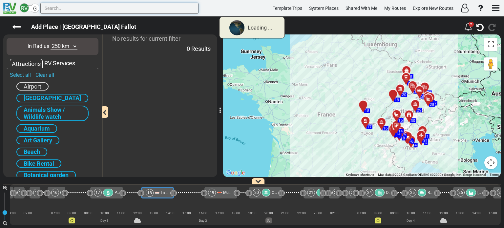
paste input "Musée des Maisons Comtoises"
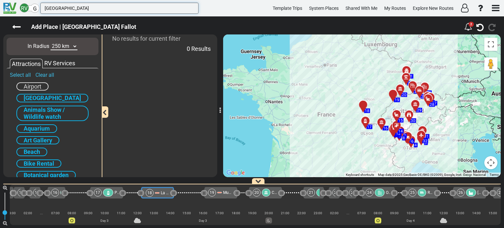
click at [116, 10] on input "Musée des Maisons Comtoises" at bounding box center [119, 8] width 158 height 11
type input "M"
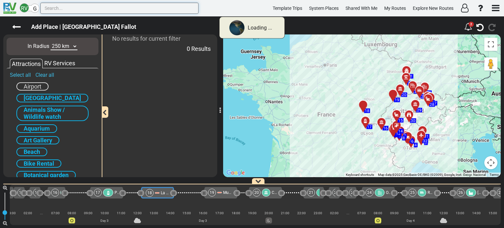
paste input "Musée des Maisons Comtoises"
type input "Musée des Maisons Comtoises"
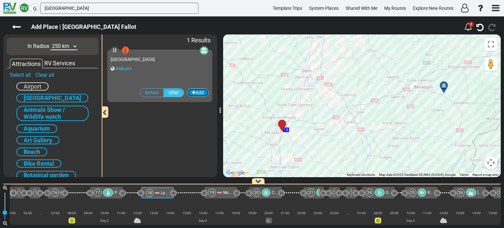
click at [201, 93] on button "Add" at bounding box center [198, 92] width 22 height 9
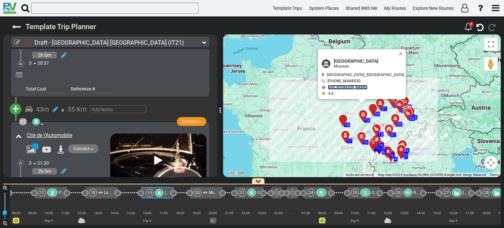
scroll to position [2531, 0]
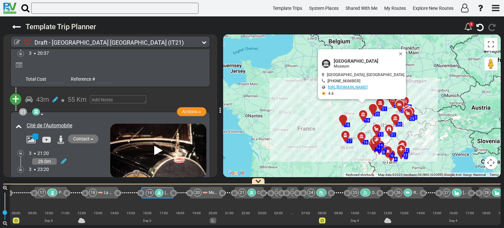
click at [87, 157] on div "2h 0m" at bounding box center [69, 162] width 81 height 10
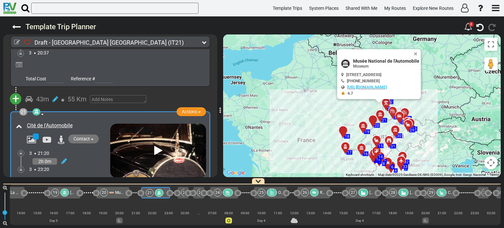
scroll to position [0, 725]
click at [87, 157] on div "2h 0m" at bounding box center [69, 162] width 81 height 10
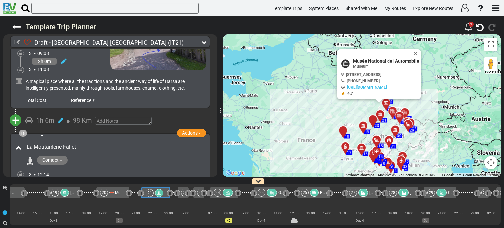
scroll to position [2150, 0]
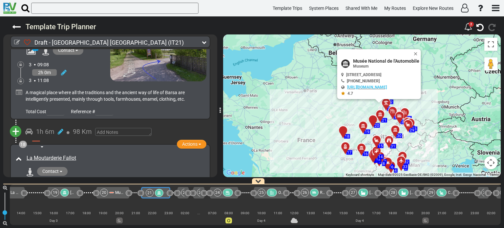
click at [123, 183] on div "3 12:14" at bounding box center [118, 186] width 178 height 7
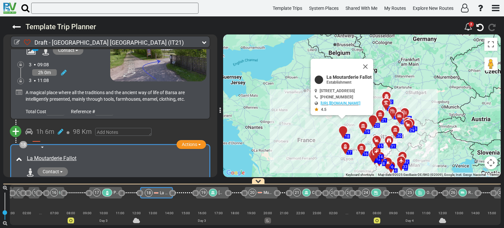
scroll to position [0, 576]
click at [374, 71] on button "Close" at bounding box center [370, 69] width 8 height 9
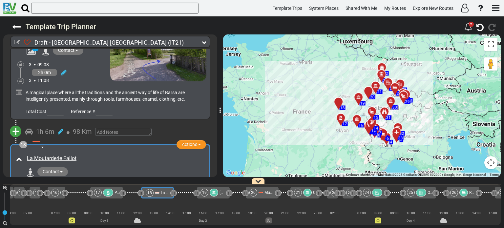
drag, startPoint x: 392, startPoint y: 106, endPoint x: 387, endPoint y: 72, distance: 34.2
click at [387, 77] on div "19 1 2 3 4 5 6 7 8 9 10 11 12 13 14 15 16 17 18 20 21 22 23 24 25 26 27 28 29 3…" at bounding box center [497, 77] width 278 height 0
click at [205, 42] on icon at bounding box center [204, 42] width 5 height 5
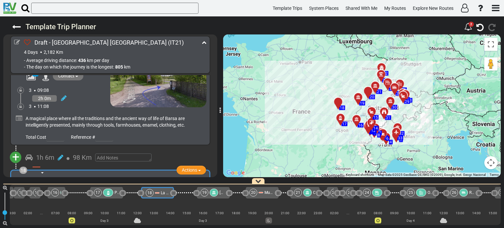
click at [205, 42] on icon at bounding box center [204, 42] width 5 height 5
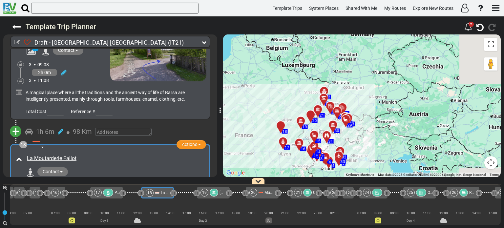
drag, startPoint x: 423, startPoint y: 113, endPoint x: 366, endPoint y: 136, distance: 61.5
click at [366, 136] on div "To activate drag with keyboard, press Alt + Enter. Once in keyboard drag state,…" at bounding box center [362, 105] width 278 height 143
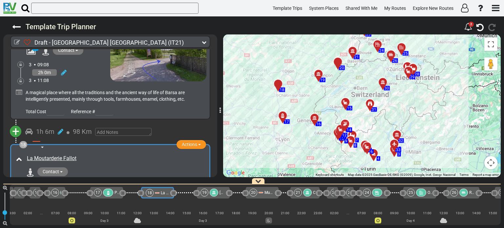
drag, startPoint x: 303, startPoint y: 144, endPoint x: 378, endPoint y: 117, distance: 79.6
click at [378, 117] on div "To activate drag with keyboard, press Alt + Enter. Once in keyboard drag state,…" at bounding box center [362, 105] width 278 height 143
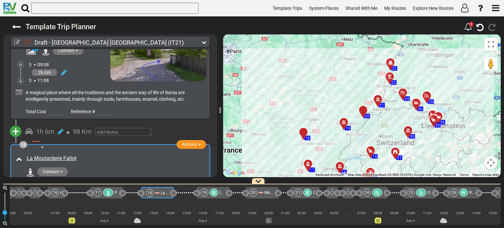
drag, startPoint x: 355, startPoint y: 108, endPoint x: 375, endPoint y: 141, distance: 38.3
click at [375, 141] on div "To activate drag with keyboard, press Alt + Enter. Once in keyboard drag state,…" at bounding box center [362, 105] width 278 height 143
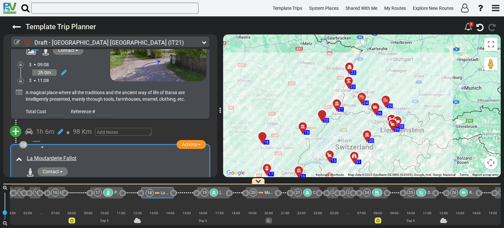
drag, startPoint x: 407, startPoint y: 108, endPoint x: 365, endPoint y: 113, distance: 42.6
click at [365, 113] on div "To activate drag with keyboard, press Alt + Enter. Once in keyboard drag state,…" at bounding box center [362, 105] width 278 height 143
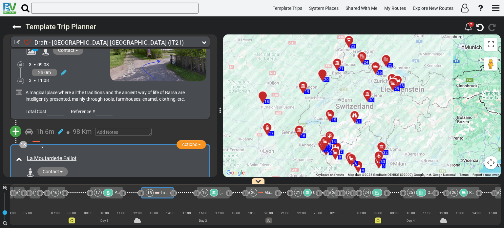
drag, startPoint x: 418, startPoint y: 131, endPoint x: 419, endPoint y: 89, distance: 42.4
click at [419, 89] on div "To activate drag with keyboard, press Alt + Enter. Once in keyboard drag state,…" at bounding box center [362, 105] width 278 height 143
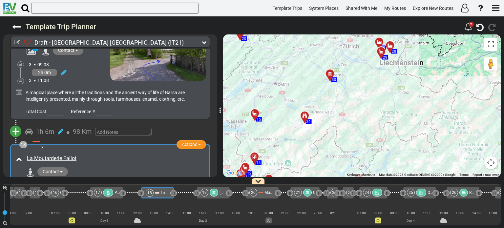
drag, startPoint x: 366, startPoint y: 119, endPoint x: 382, endPoint y: 91, distance: 31.8
click at [382, 91] on div "To activate drag with keyboard, press Alt + Enter. Once in keyboard drag state,…" at bounding box center [362, 105] width 278 height 143
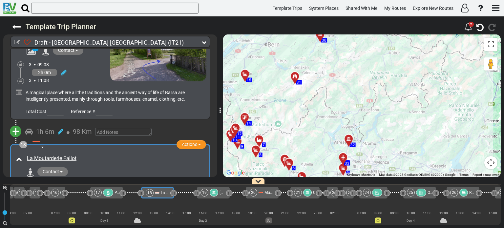
drag, startPoint x: 397, startPoint y: 107, endPoint x: 391, endPoint y: 79, distance: 28.7
click at [391, 79] on div "To activate drag with keyboard, press Alt + Enter. Once in keyboard drag state,…" at bounding box center [362, 105] width 278 height 143
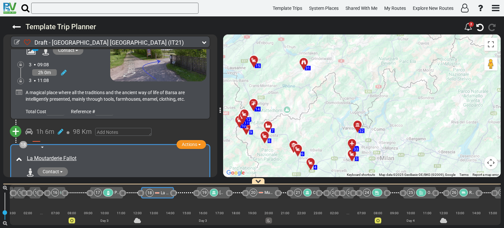
drag, startPoint x: 397, startPoint y: 78, endPoint x: 408, endPoint y: 84, distance: 12.5
click at [408, 84] on div "To activate drag with keyboard, press Alt + Enter. Once in keyboard drag state,…" at bounding box center [362, 105] width 278 height 143
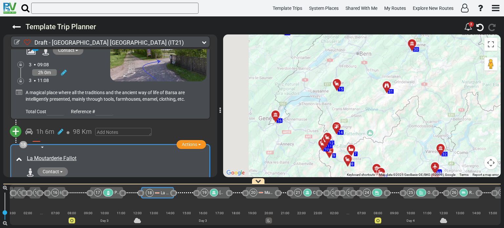
drag, startPoint x: 351, startPoint y: 82, endPoint x: 448, endPoint y: 117, distance: 103.1
click at [448, 117] on div "To activate drag with keyboard, press Alt + Enter. Once in keyboard drag state,…" at bounding box center [362, 105] width 278 height 143
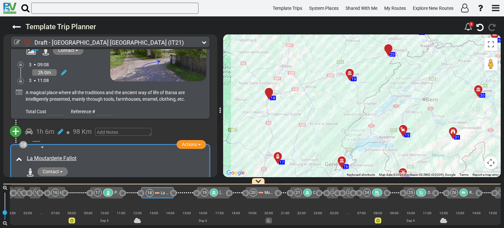
drag, startPoint x: 399, startPoint y: 88, endPoint x: 441, endPoint y: 111, distance: 47.6
click at [441, 111] on div "To activate drag with keyboard, press Alt + Enter. Once in keyboard drag state,…" at bounding box center [362, 105] width 278 height 143
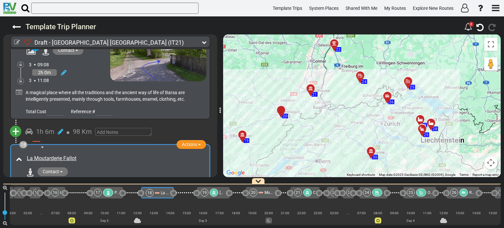
drag, startPoint x: 414, startPoint y: 107, endPoint x: 323, endPoint y: 161, distance: 105.4
click at [323, 161] on div "To activate drag with keyboard, press Alt + Enter. Once in keyboard drag state,…" at bounding box center [362, 105] width 278 height 143
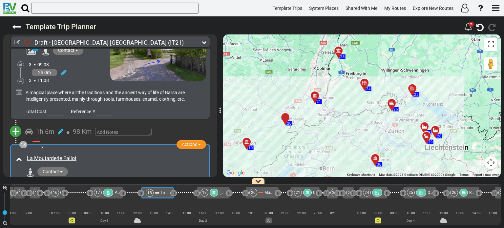
drag, startPoint x: 337, startPoint y: 158, endPoint x: 338, endPoint y: 164, distance: 6.1
click at [338, 164] on div "To activate drag with keyboard, press Alt + Enter. Once in keyboard drag state,…" at bounding box center [362, 105] width 278 height 143
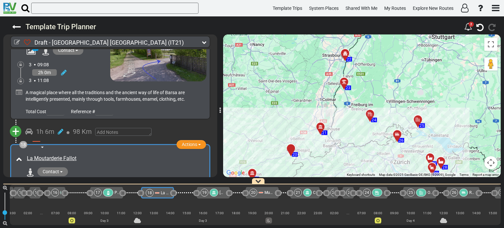
drag, startPoint x: 343, startPoint y: 129, endPoint x: 349, endPoint y: 166, distance: 37.7
click at [349, 166] on div "To activate drag with keyboard, press Alt + Enter. Once in keyboard drag state,…" at bounding box center [362, 105] width 278 height 143
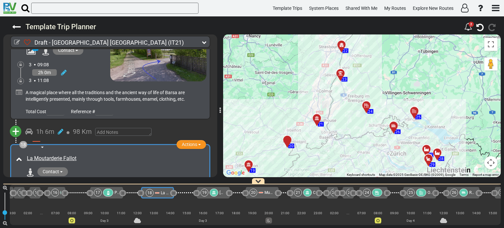
drag, startPoint x: 350, startPoint y: 142, endPoint x: 348, endPoint y: 137, distance: 5.1
click at [348, 137] on div "To activate drag with keyboard, press Alt + Enter. Once in keyboard drag state,…" at bounding box center [362, 105] width 278 height 143
drag, startPoint x: 349, startPoint y: 132, endPoint x: 344, endPoint y: 118, distance: 14.8
click at [344, 118] on div "To activate drag with keyboard, press Alt + Enter. Once in keyboard drag state,…" at bounding box center [362, 105] width 278 height 143
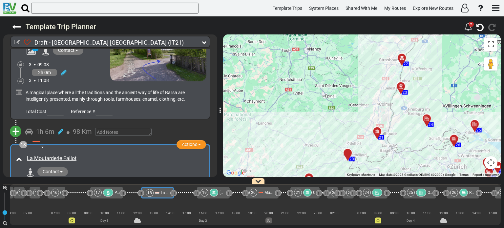
drag, startPoint x: 358, startPoint y: 140, endPoint x: 423, endPoint y: 164, distance: 69.4
click at [423, 164] on div "To activate drag with keyboard, press Alt + Enter. Once in keyboard drag state,…" at bounding box center [362, 105] width 278 height 143
click at [377, 130] on icon at bounding box center [377, 131] width 5 height 5
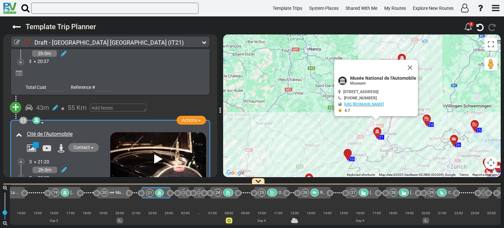
scroll to position [0, 725]
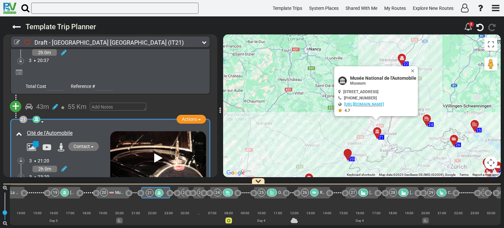
click at [410, 70] on div at bounding box center [375, 70] width 72 height 9
click at [418, 69] on button "Close" at bounding box center [414, 70] width 8 height 9
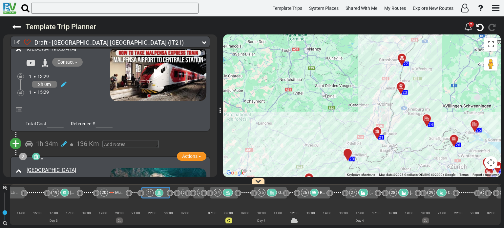
scroll to position [0, 0]
